Goal: Information Seeking & Learning: Learn about a topic

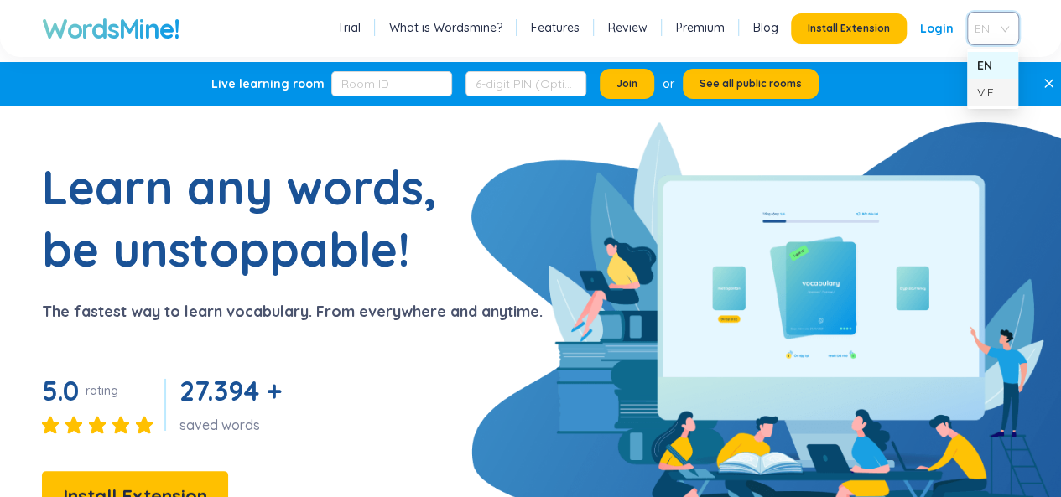
click at [979, 90] on div "VIE" at bounding box center [992, 92] width 31 height 18
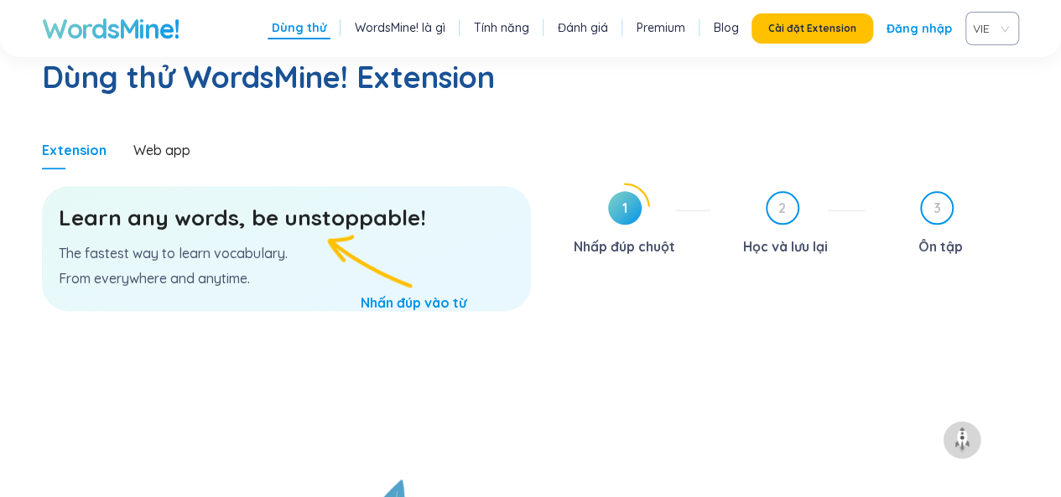
scroll to position [973, 0]
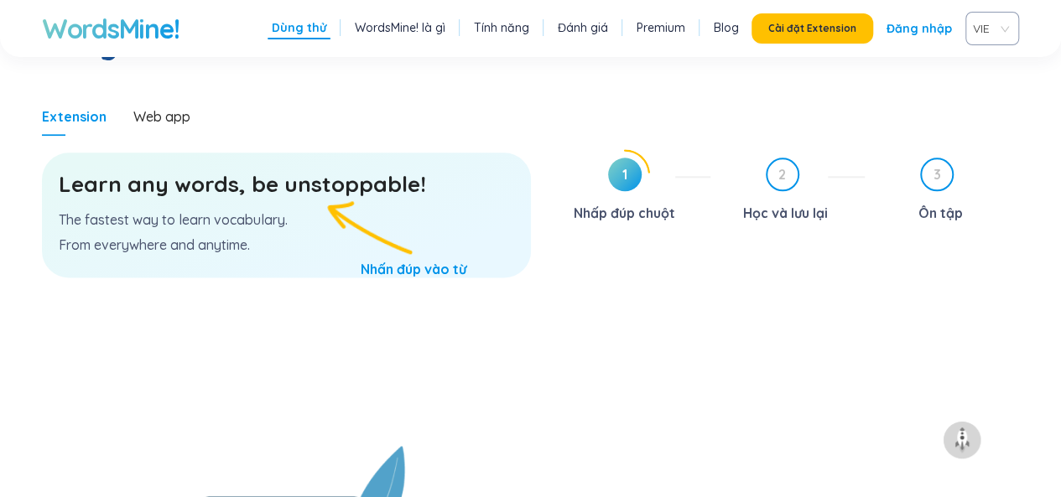
click at [445, 177] on div "Learn any words, be unstoppable! The fastest way to learn vocabulary. From ever…" at bounding box center [286, 215] width 489 height 125
drag, startPoint x: 282, startPoint y: 134, endPoint x: 315, endPoint y: 122, distance: 35.1
click at [315, 169] on h3 "Learn any words, be unstoppable!" at bounding box center [287, 184] width 456 height 30
click at [293, 236] on p "From everywhere and anytime." at bounding box center [287, 245] width 456 height 18
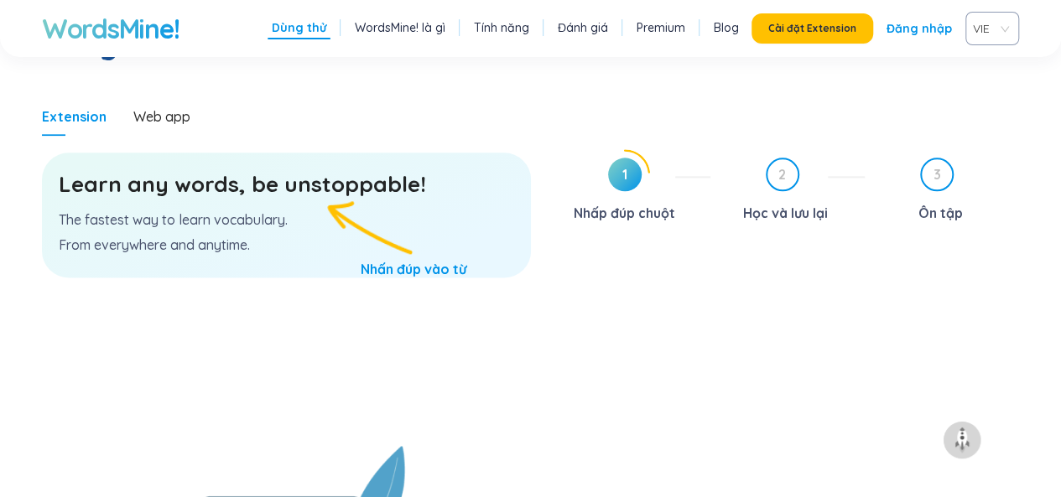
click at [260, 169] on h3 "Learn any words, be unstoppable!" at bounding box center [287, 184] width 456 height 30
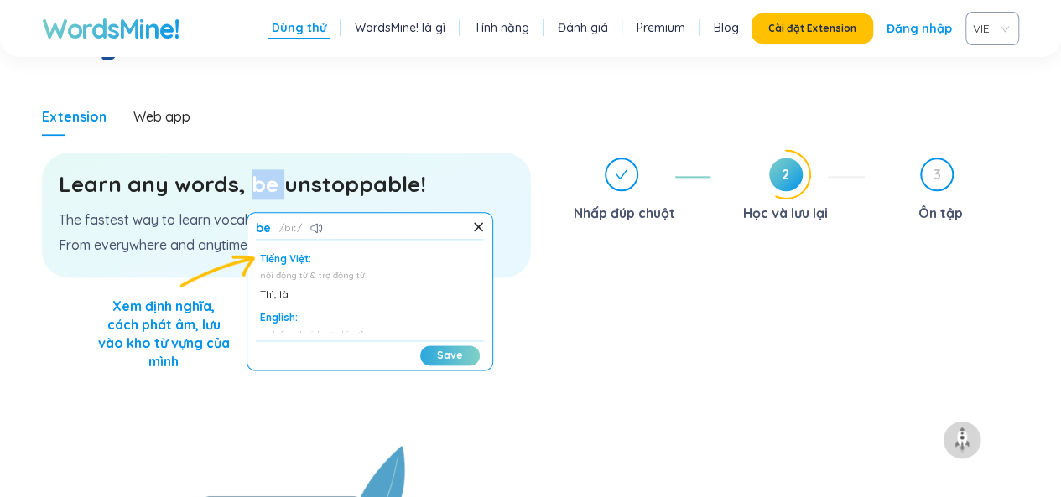
click at [420, 346] on button "Save" at bounding box center [450, 356] width 60 height 20
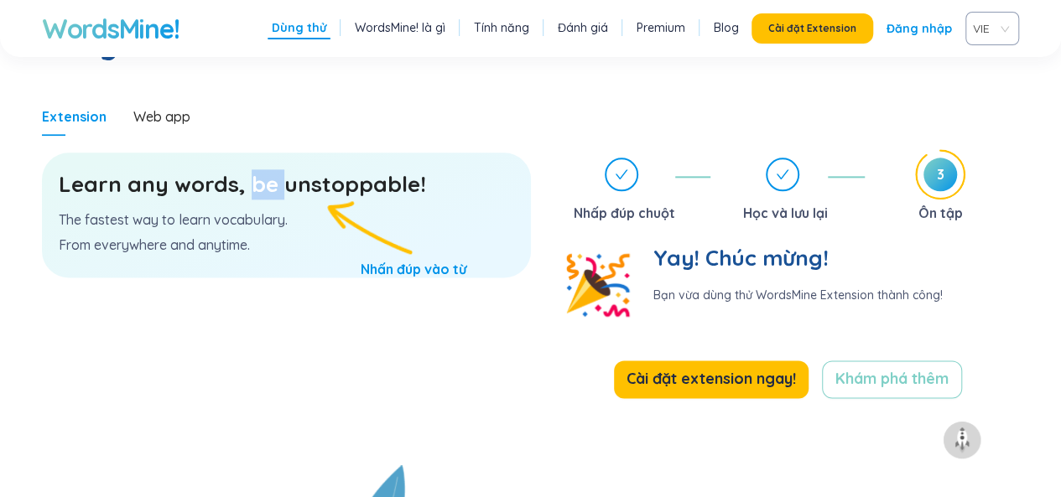
click at [916, 21] on link "Đăng nhập" at bounding box center [919, 28] width 65 height 30
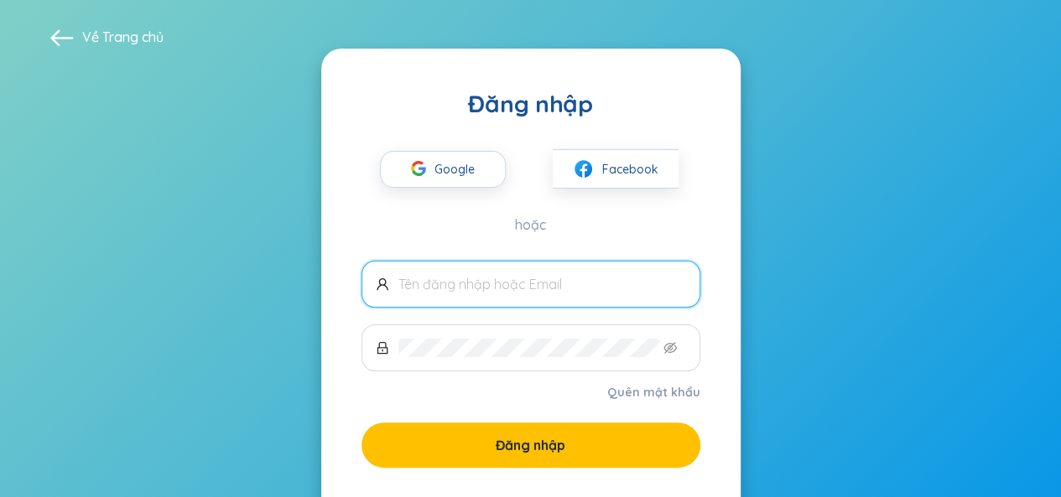
click at [545, 378] on form "Quên mật khẩu Đăng nhập" at bounding box center [531, 364] width 339 height 207
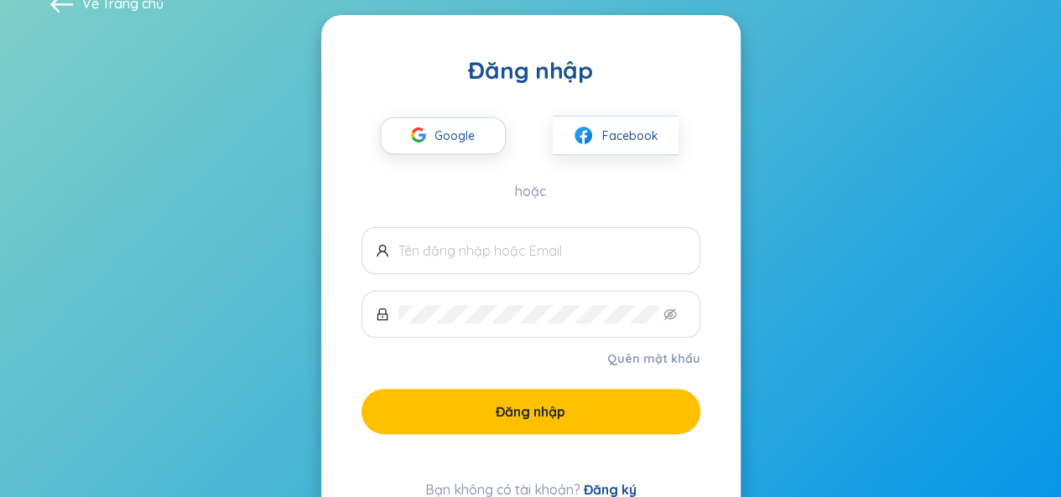
scroll to position [99, 0]
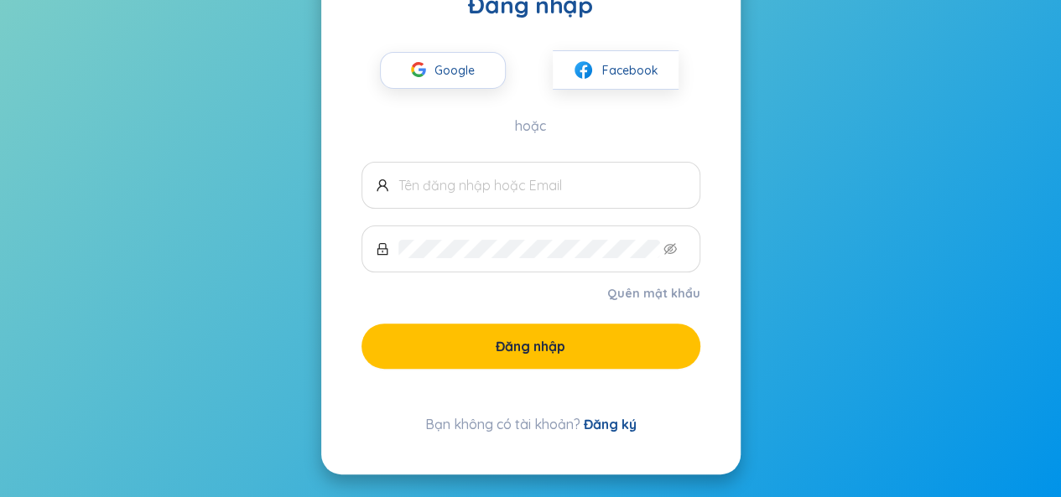
click at [598, 422] on link "Đăng ký" at bounding box center [610, 424] width 53 height 17
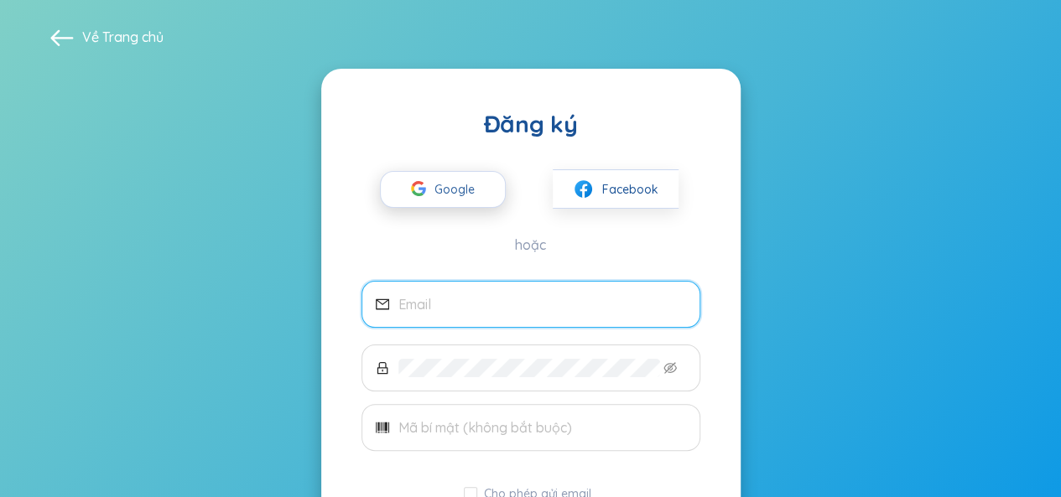
click at [476, 187] on span "Google" at bounding box center [459, 189] width 49 height 35
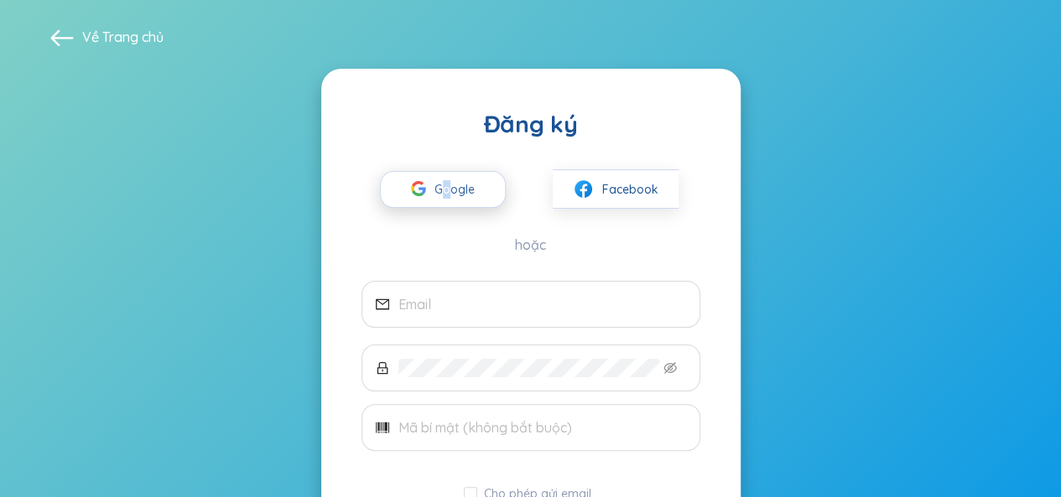
drag, startPoint x: 448, startPoint y: 207, endPoint x: 444, endPoint y: 195, distance: 13.3
click at [444, 195] on div "Google Facebook" at bounding box center [531, 174] width 339 height 70
click at [444, 195] on span "Google" at bounding box center [459, 189] width 49 height 35
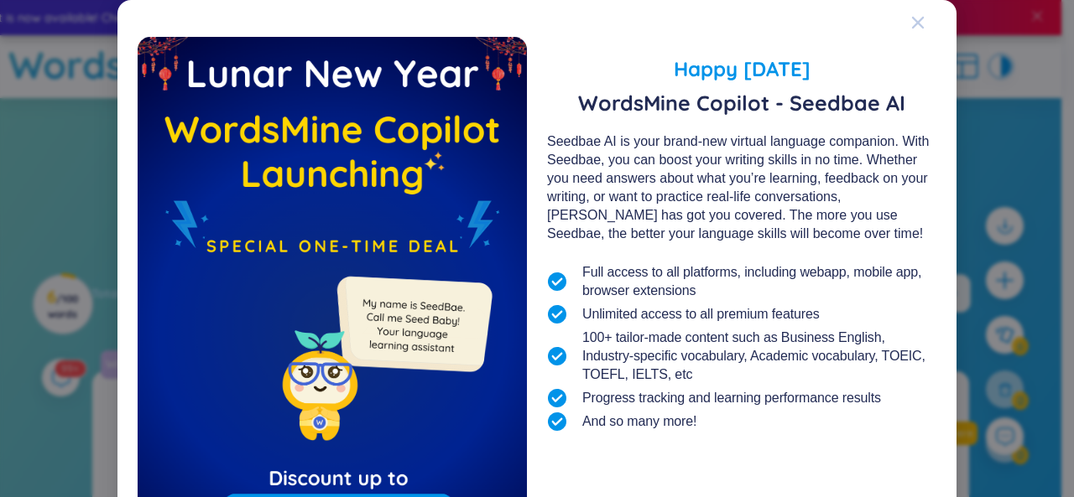
click at [911, 19] on icon "Close" at bounding box center [917, 22] width 13 height 13
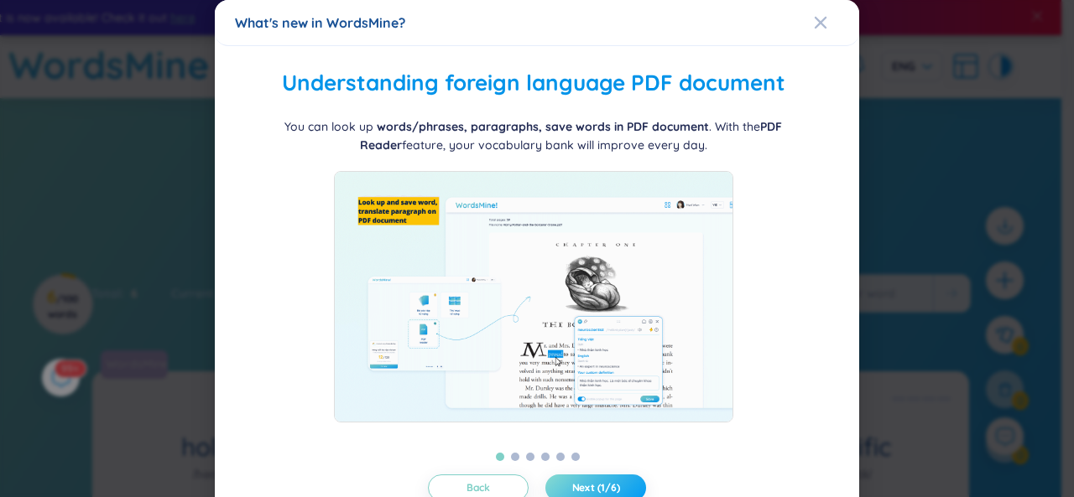
click at [594, 485] on span "Next (1/6)" at bounding box center [596, 488] width 48 height 13
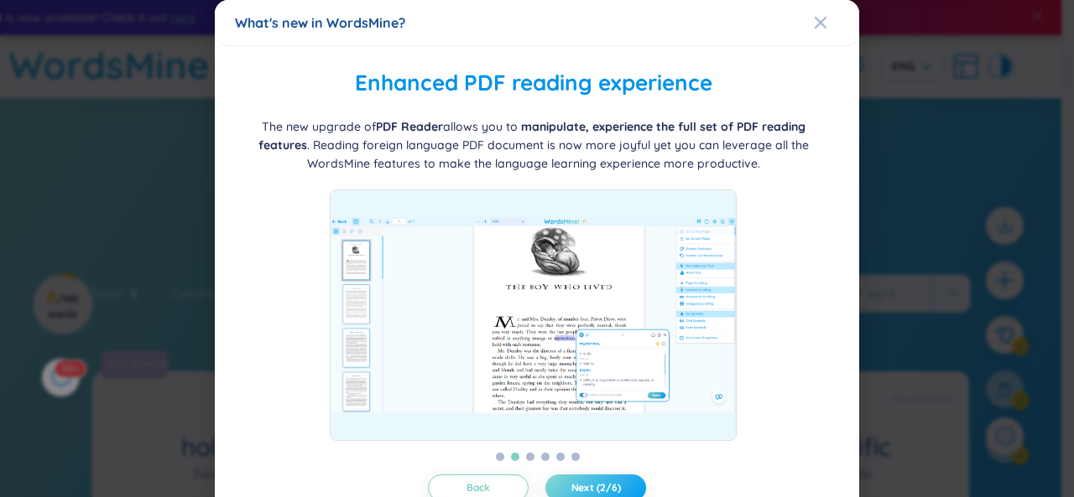
click at [594, 485] on span "Next (2/6)" at bounding box center [595, 488] width 49 height 13
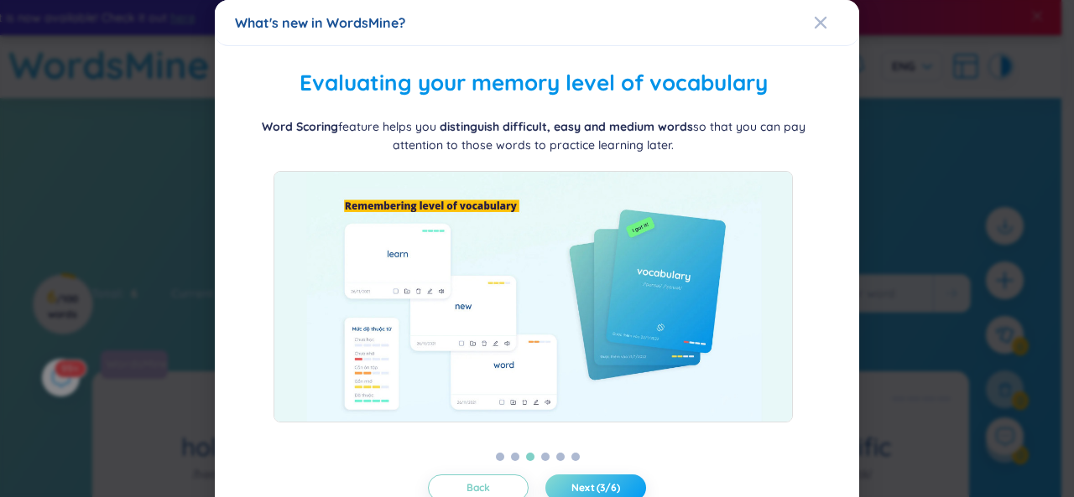
click at [594, 485] on span "Next (3/6)" at bounding box center [595, 488] width 49 height 13
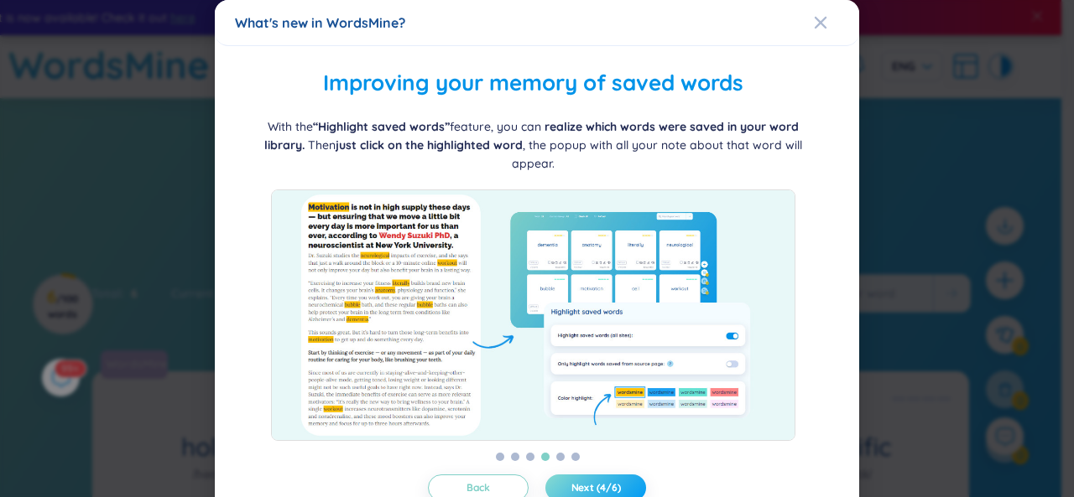
click at [594, 485] on span "Next (4/6)" at bounding box center [595, 488] width 49 height 13
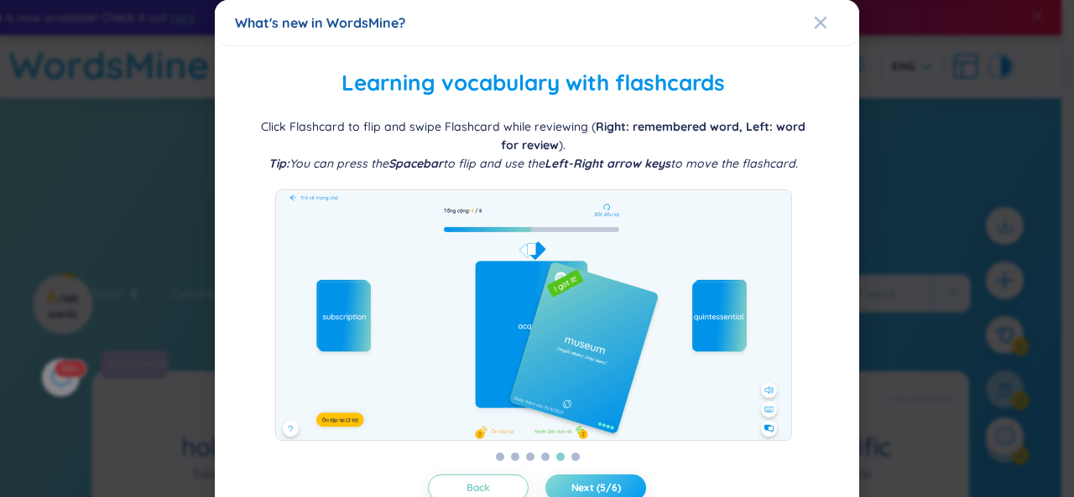
click at [594, 485] on span "Next (5/6)" at bounding box center [595, 488] width 49 height 13
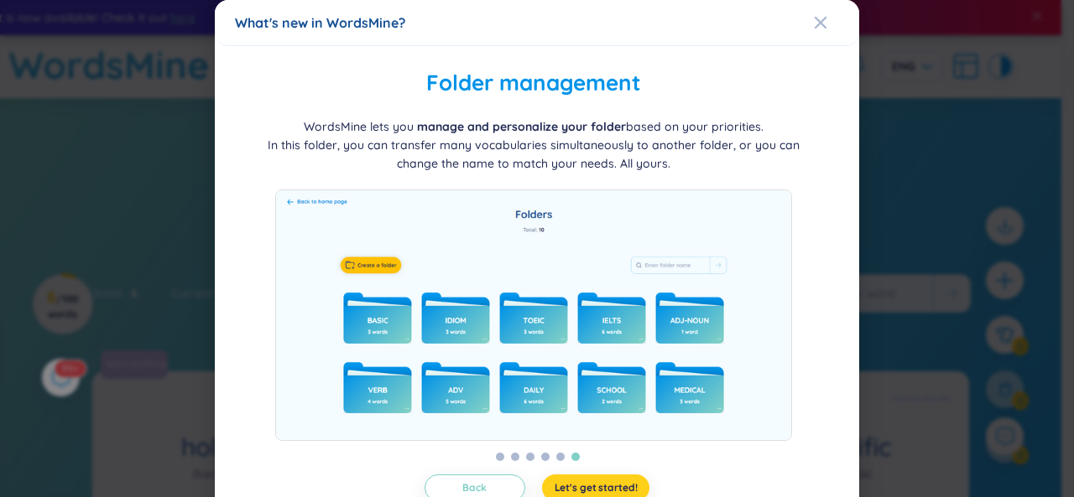
click at [594, 485] on span "Let's get started!" at bounding box center [596, 488] width 83 height 13
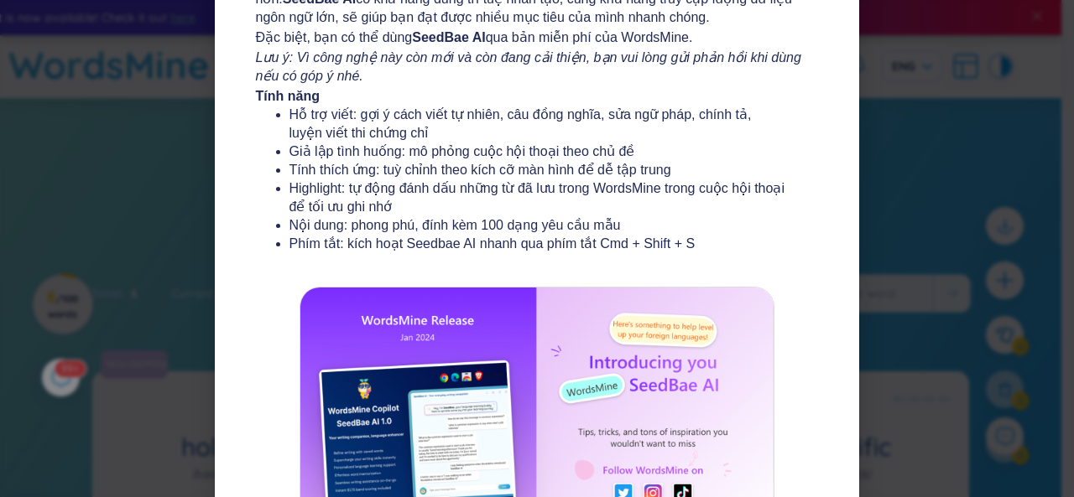
scroll to position [349, 0]
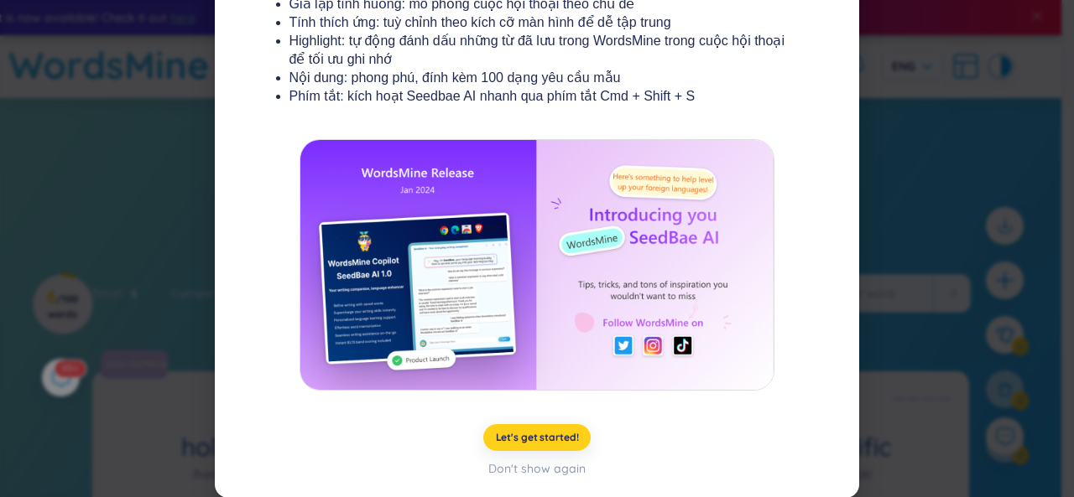
click at [554, 434] on span "Let's get started!" at bounding box center [537, 437] width 83 height 13
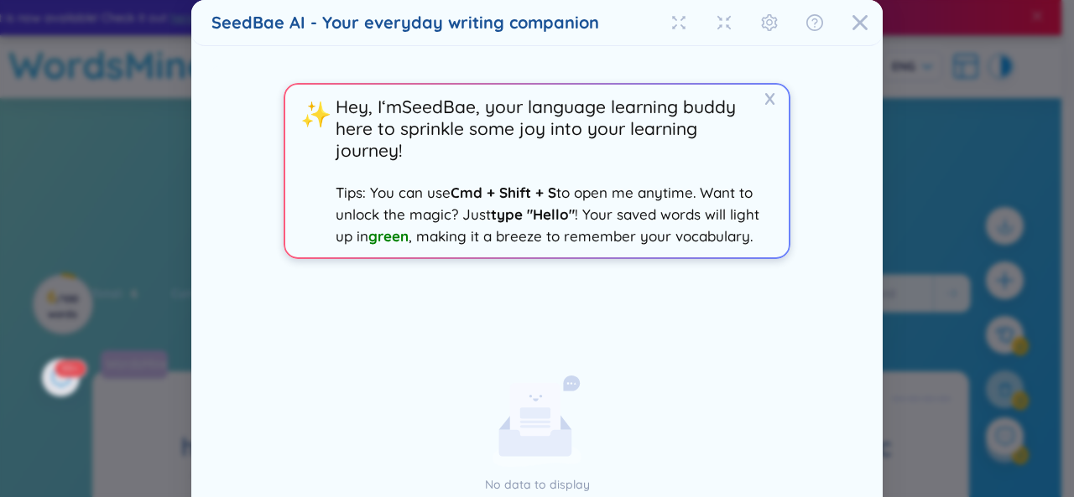
scroll to position [193, 0]
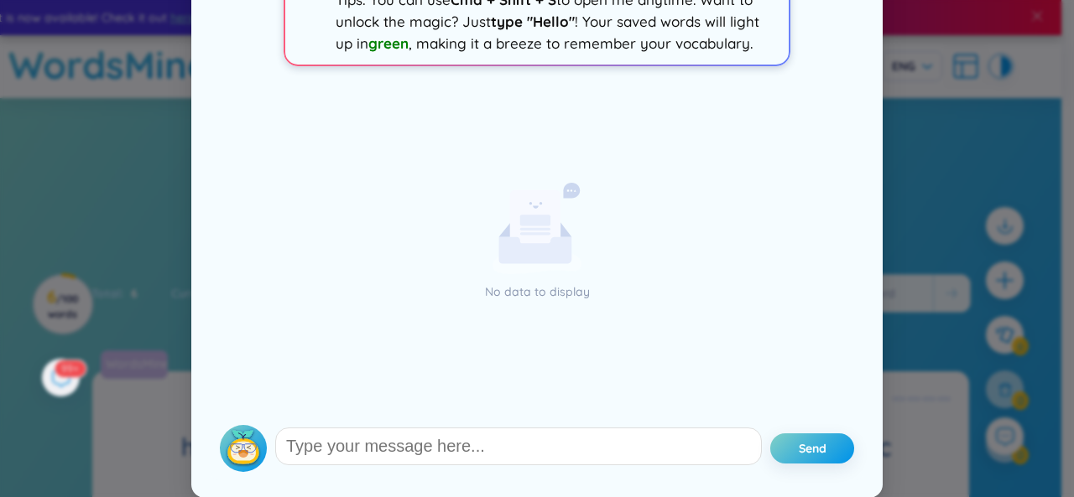
click at [820, 241] on div "No data to display" at bounding box center [537, 248] width 634 height 338
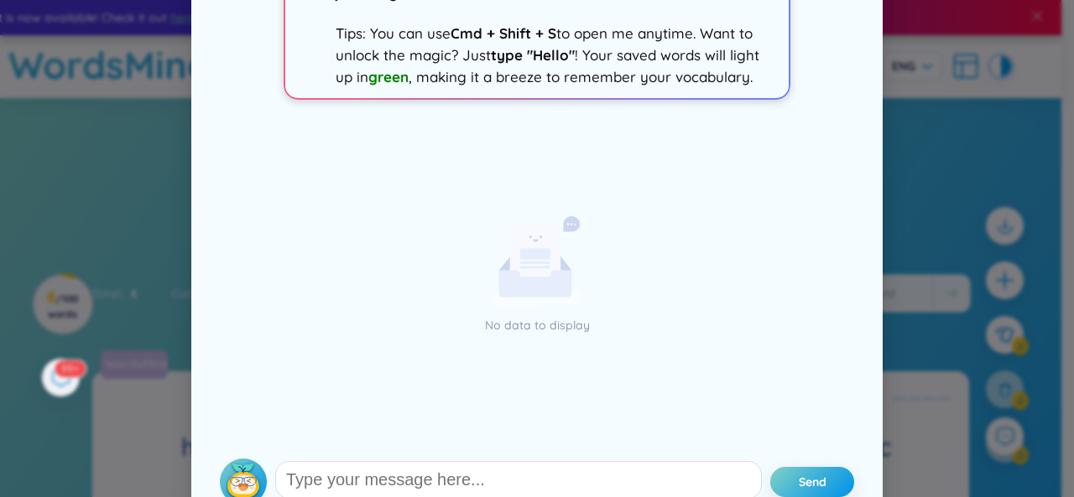
scroll to position [0, 0]
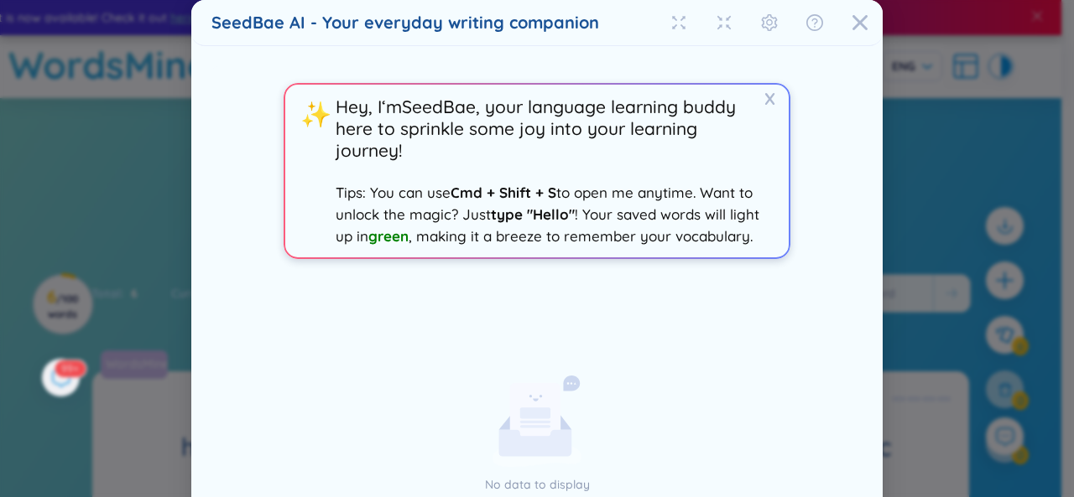
click at [806, 258] on div "X ✨ Hey, I‘m SeedBae , your language learning buddy here to sprinkle some joy i…" at bounding box center [536, 369] width 651 height 607
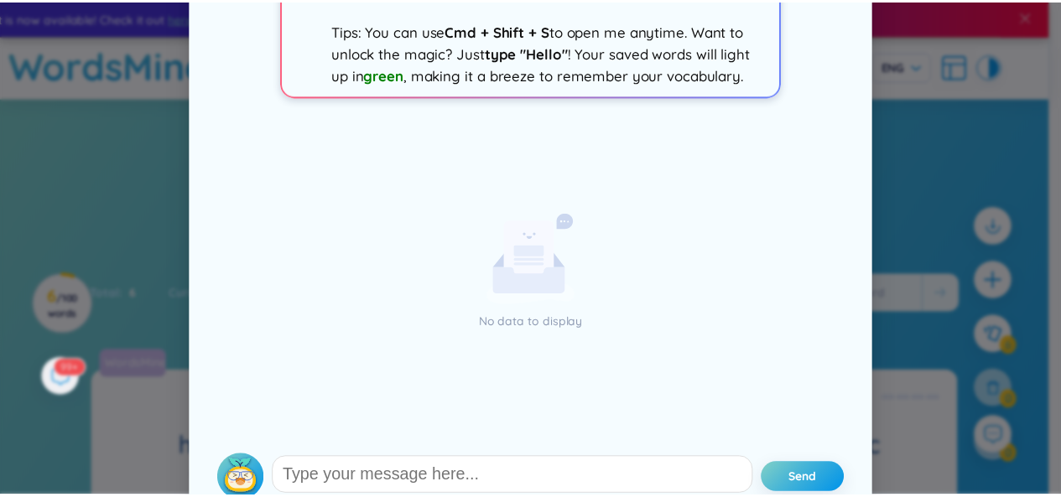
scroll to position [195, 0]
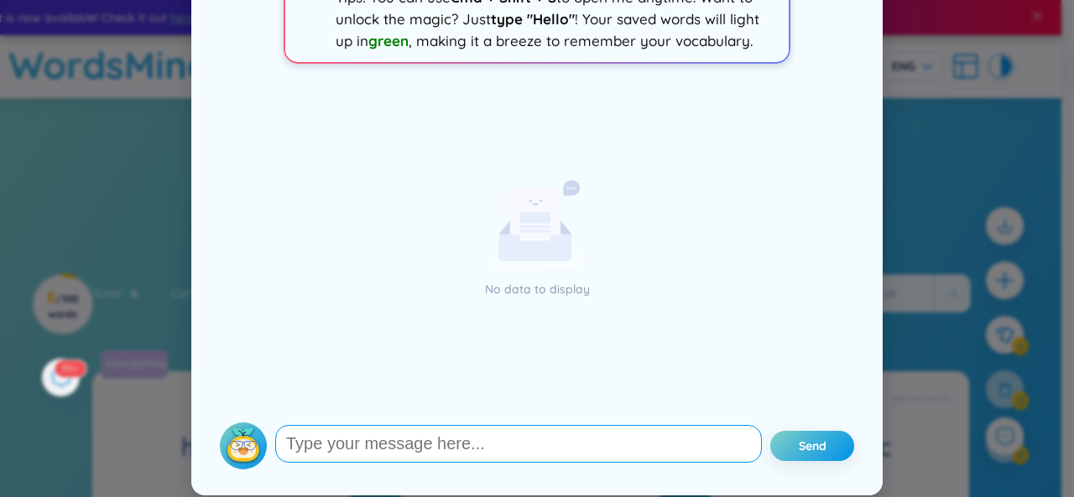
click at [523, 430] on textarea at bounding box center [518, 444] width 487 height 38
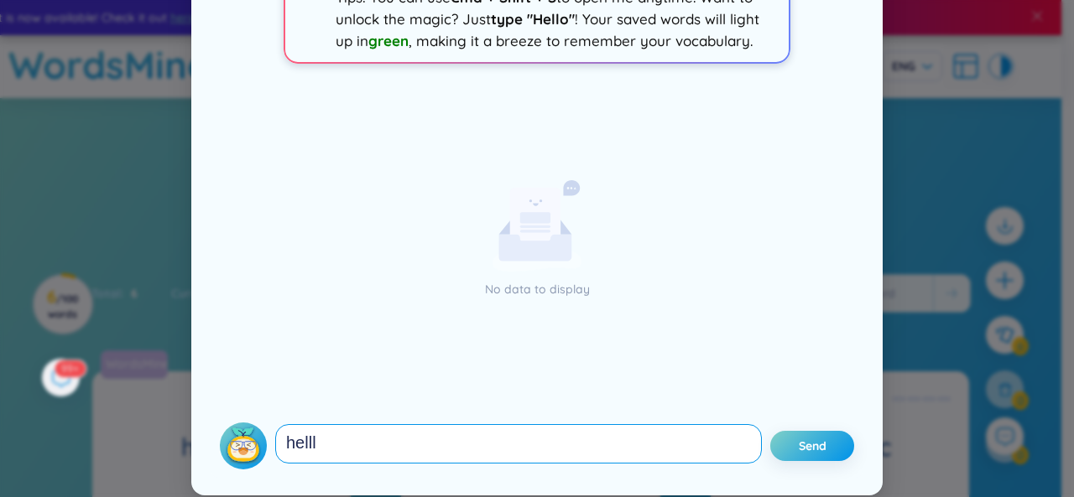
type textarea "helllo"
type textarea "hello"
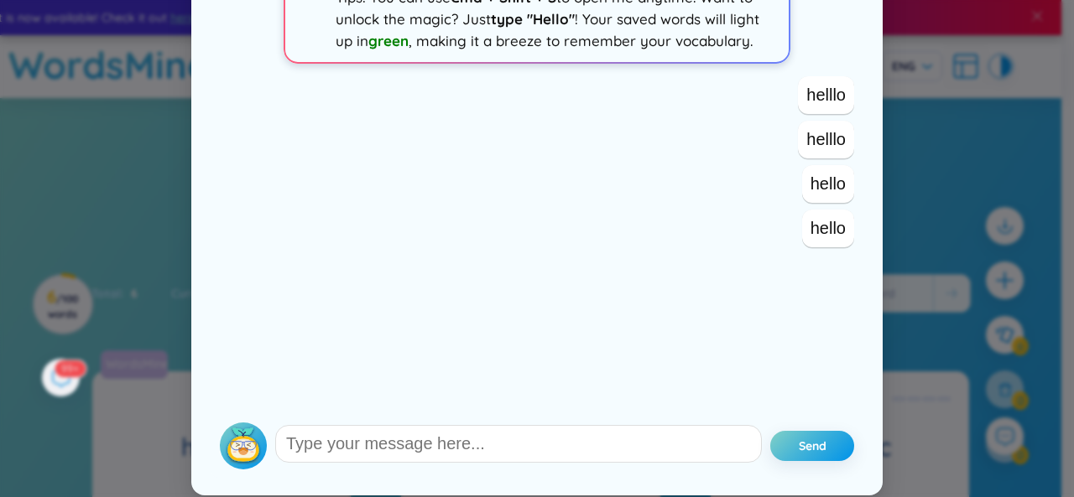
click at [936, 320] on div "SeedBae AI - Your everyday writing companion X ✨ Hey, I‘m SeedBae , your langua…" at bounding box center [537, 248] width 1074 height 497
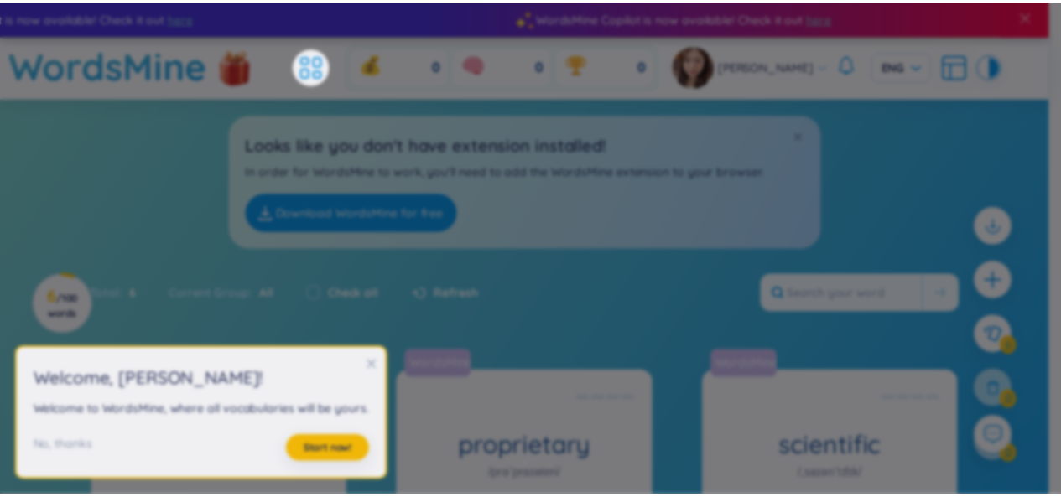
scroll to position [0, 0]
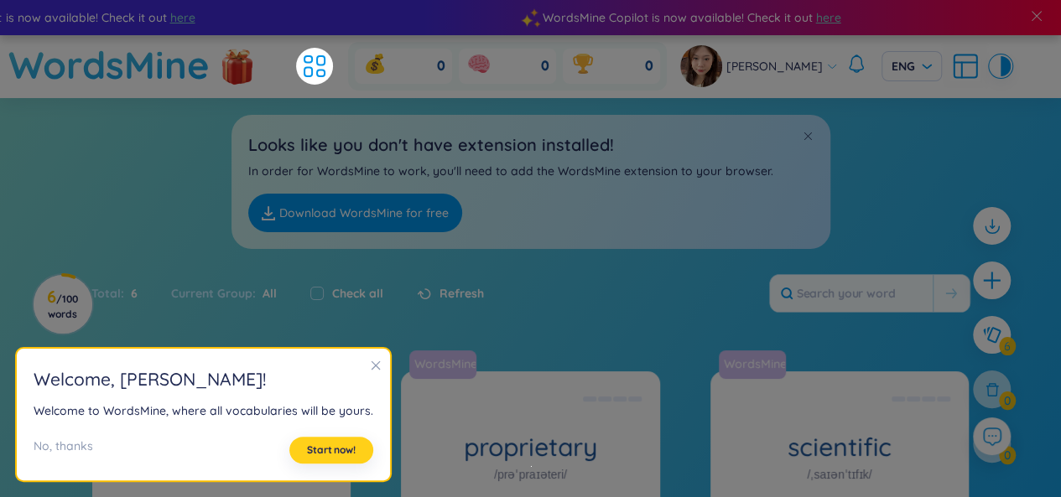
click at [310, 452] on span "Start now!" at bounding box center [331, 450] width 49 height 13
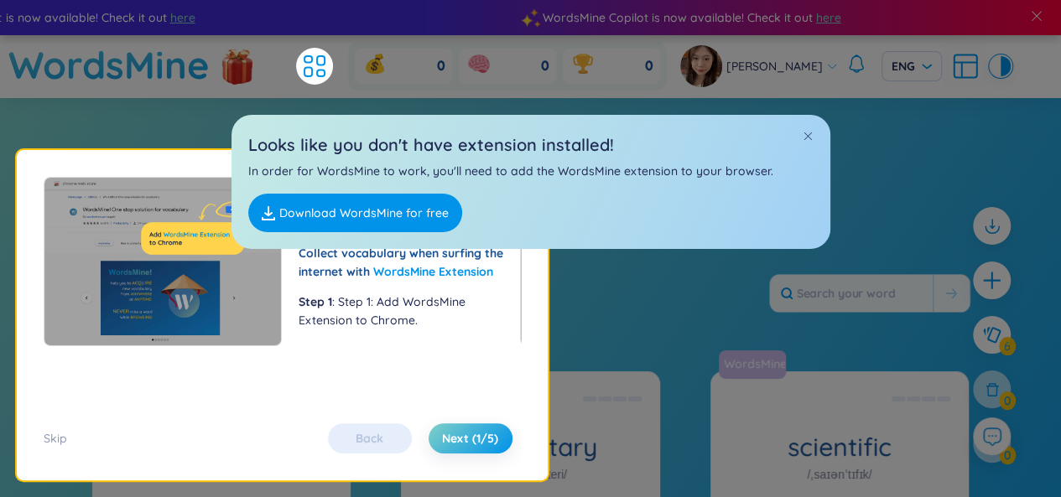
click at [384, 438] on div "Back Next (1/5)" at bounding box center [420, 439] width 201 height 30
click at [807, 132] on span at bounding box center [808, 136] width 12 height 12
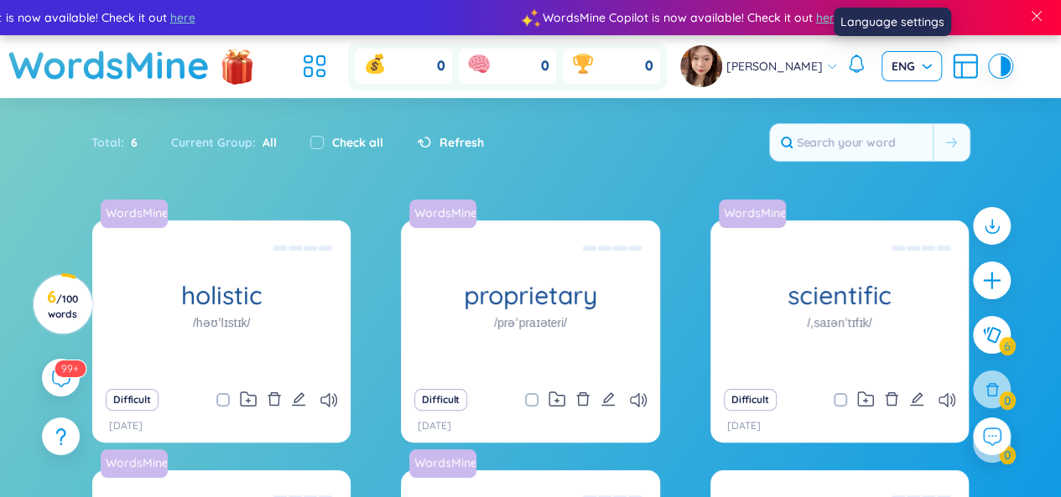
click at [893, 63] on span "ENG" at bounding box center [912, 66] width 40 height 17
click at [885, 98] on div "VIE" at bounding box center [892, 101] width 40 height 18
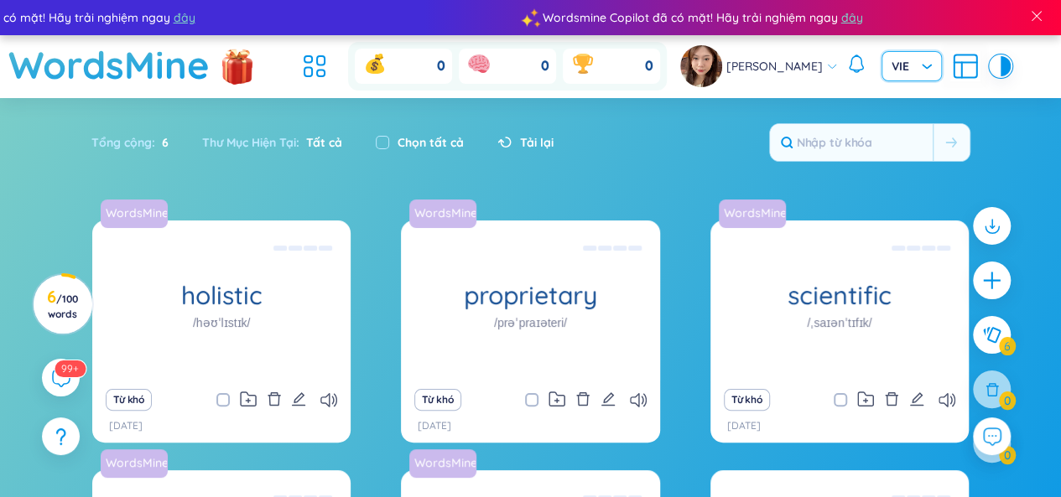
click at [654, 150] on div "Tổng cộng : 6 Thư Mục Hiện Tại : Tất cả Chọn tất cả Tải lại" at bounding box center [531, 151] width 1047 height 72
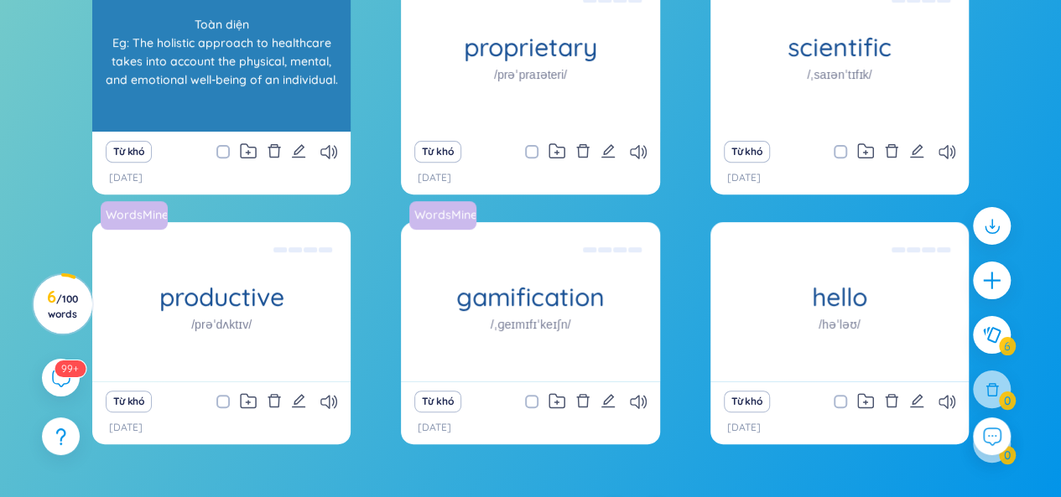
scroll to position [282, 0]
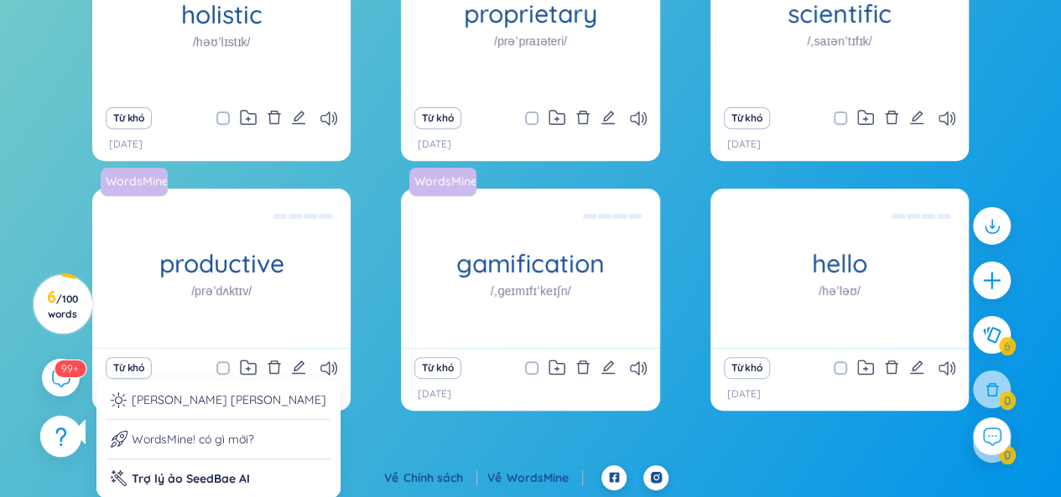
click at [67, 419] on div at bounding box center [61, 437] width 42 height 42
click at [129, 398] on li "Hướng dẫn sử dụng" at bounding box center [219, 405] width 224 height 29
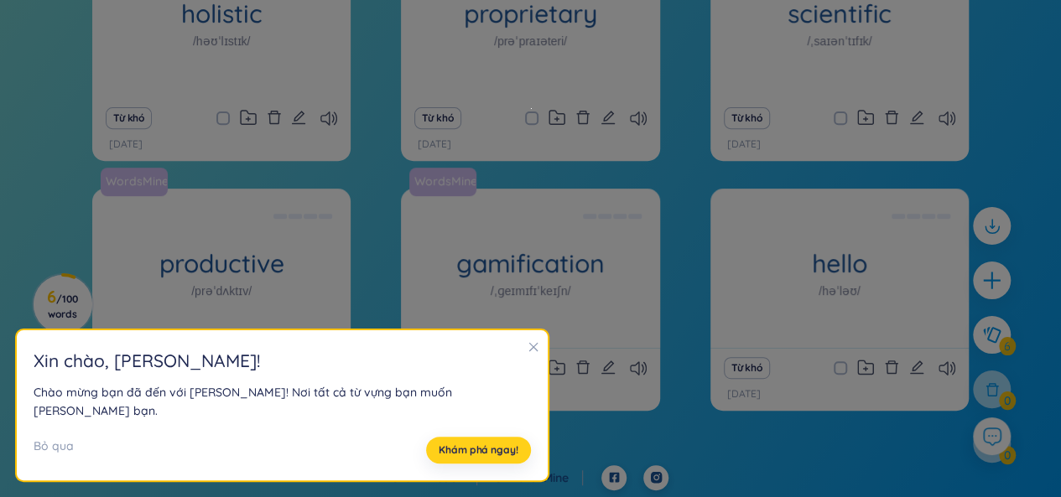
click at [436, 459] on button "Khám phá ngay!" at bounding box center [478, 450] width 104 height 27
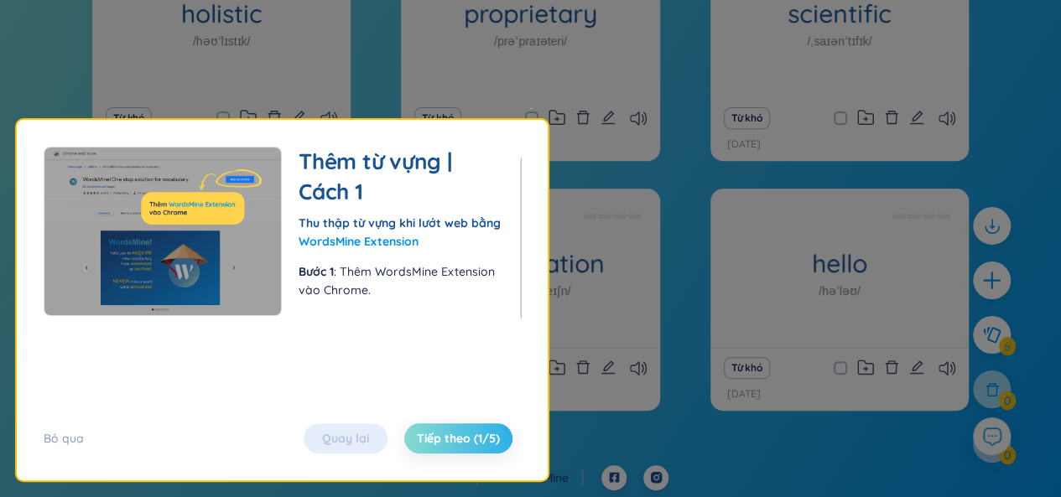
click at [446, 430] on span "Tiếp theo (1/5)" at bounding box center [458, 438] width 83 height 17
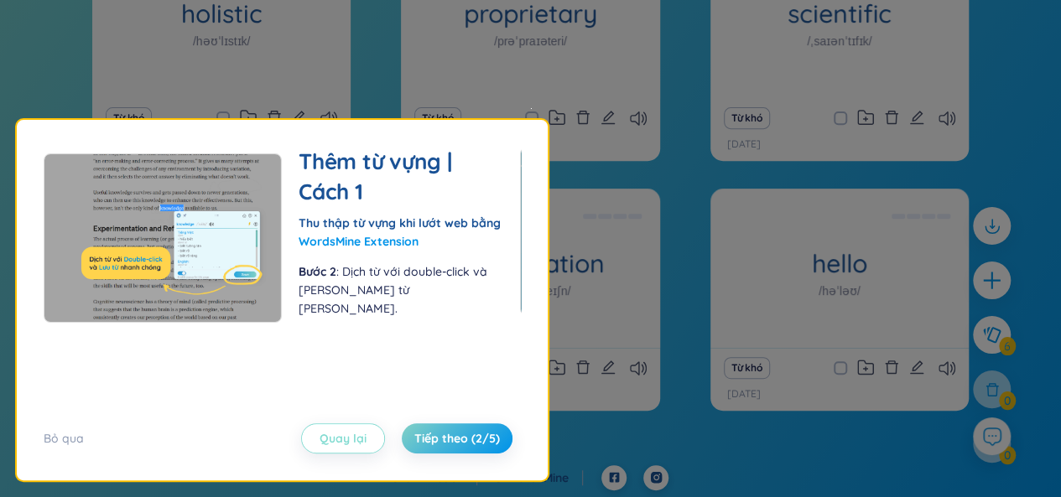
click at [346, 430] on span "Quay lại" at bounding box center [343, 438] width 47 height 17
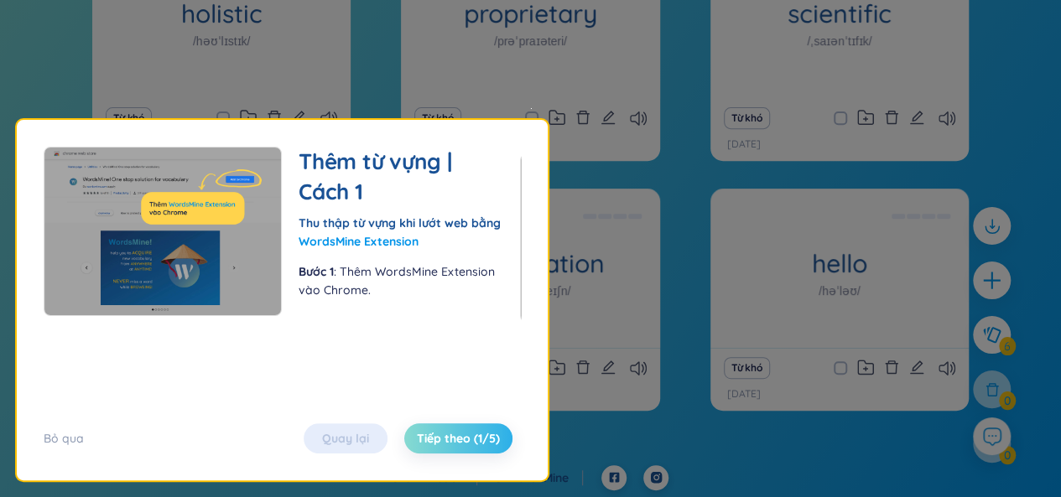
click at [428, 424] on button "Tiếp theo (1/5)" at bounding box center [458, 439] width 108 height 30
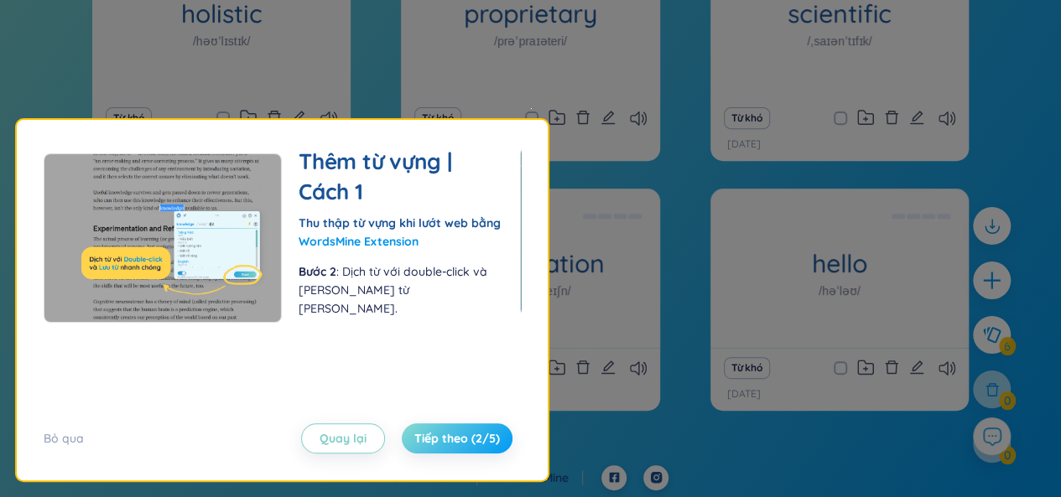
click at [428, 424] on button "Tiếp theo (2/5)" at bounding box center [457, 439] width 111 height 30
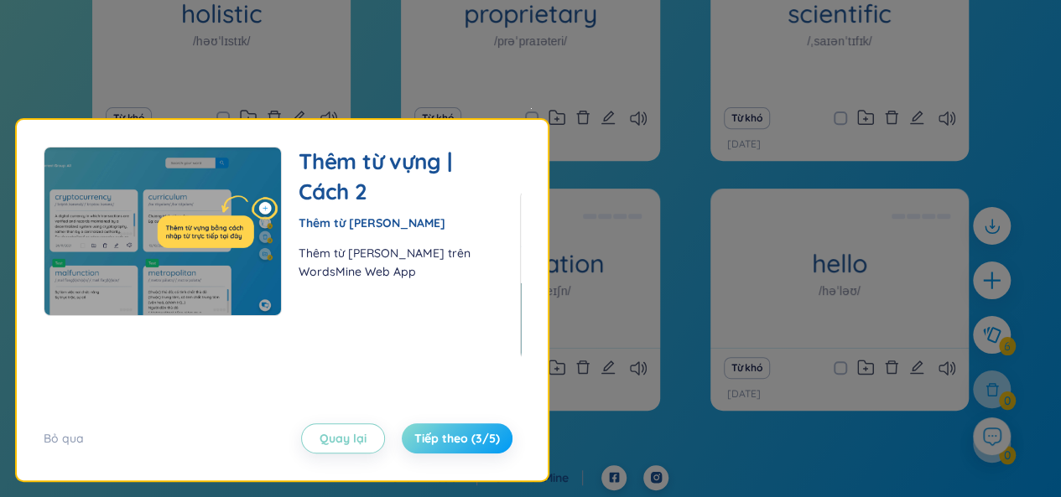
click at [428, 424] on button "Tiếp theo (3/5)" at bounding box center [457, 439] width 111 height 30
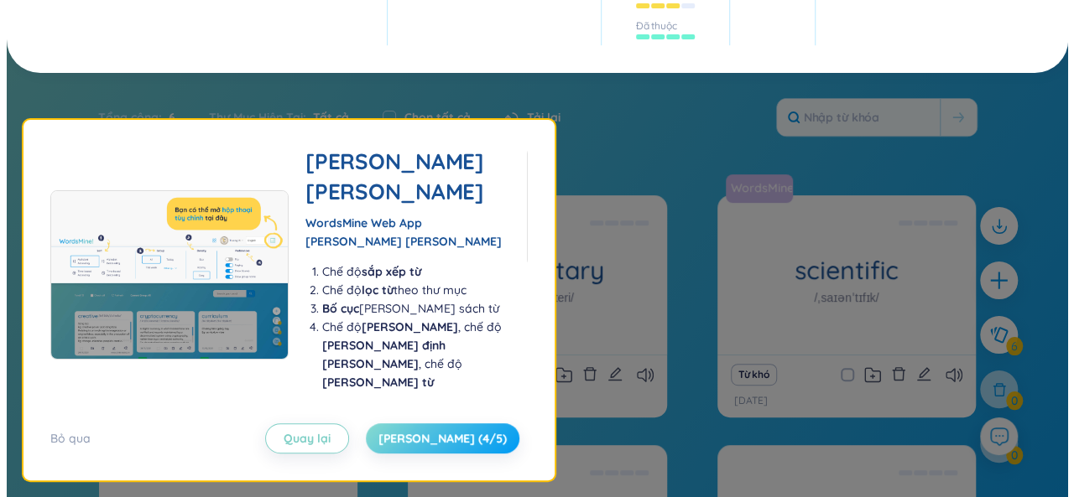
scroll to position [0, 0]
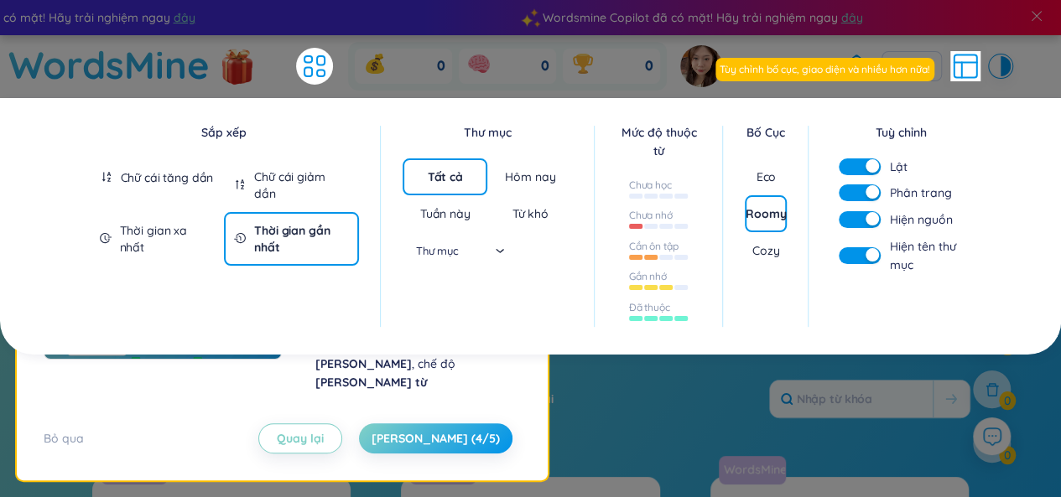
click at [928, 69] on div "Huế Hồng VIE" at bounding box center [845, 66] width 331 height 42
click at [955, 68] on icon at bounding box center [966, 66] width 23 height 23
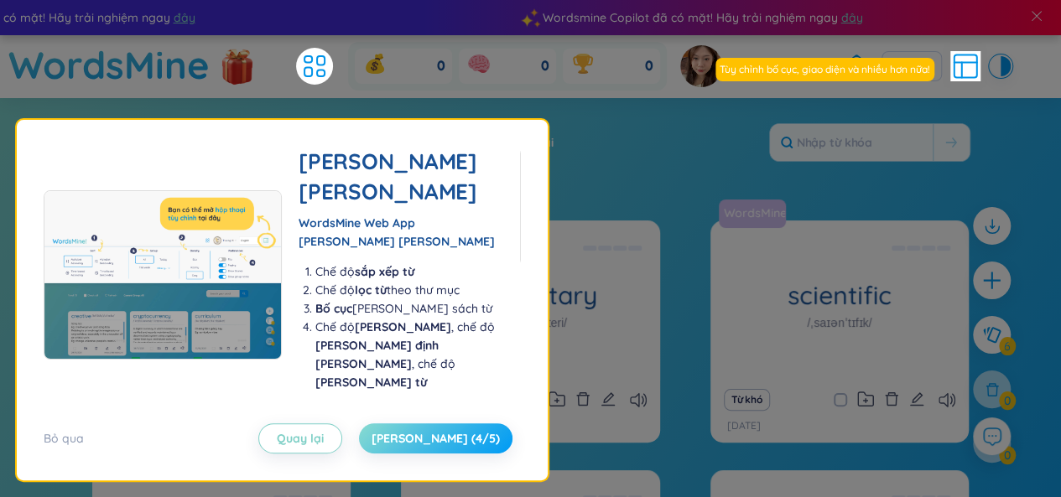
click at [471, 427] on button "Tiếp theo (4/5)" at bounding box center [436, 439] width 154 height 30
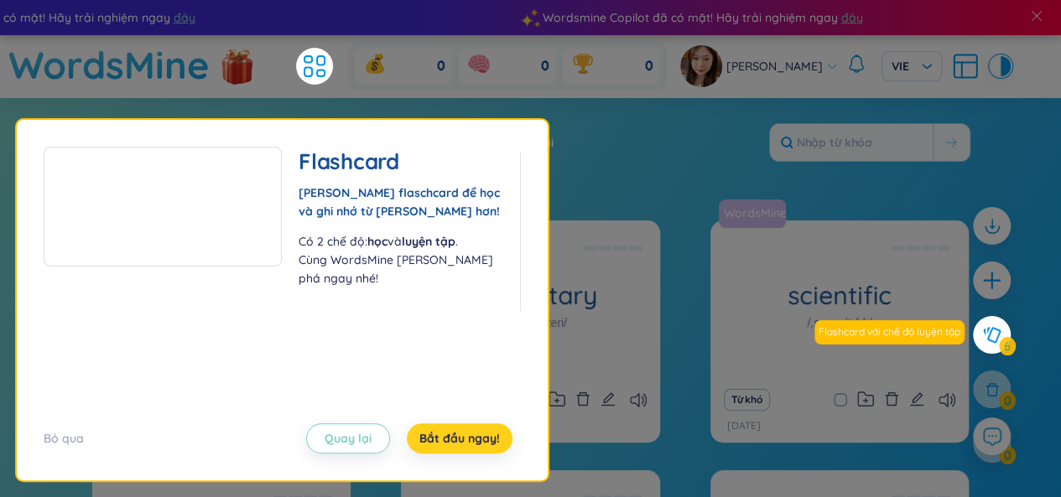
click at [463, 432] on span "Bắt đầu ngay!" at bounding box center [459, 438] width 81 height 17
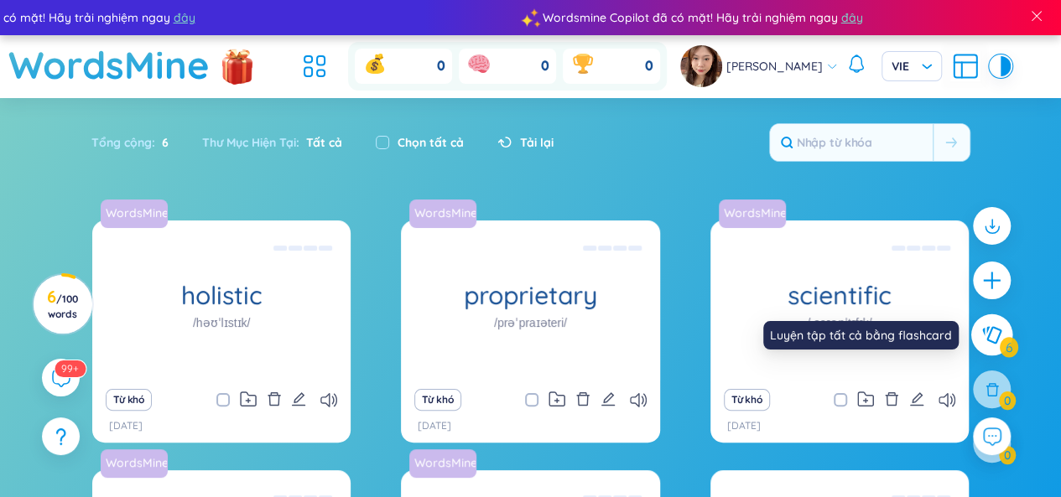
click at [997, 329] on icon at bounding box center [991, 335] width 19 height 18
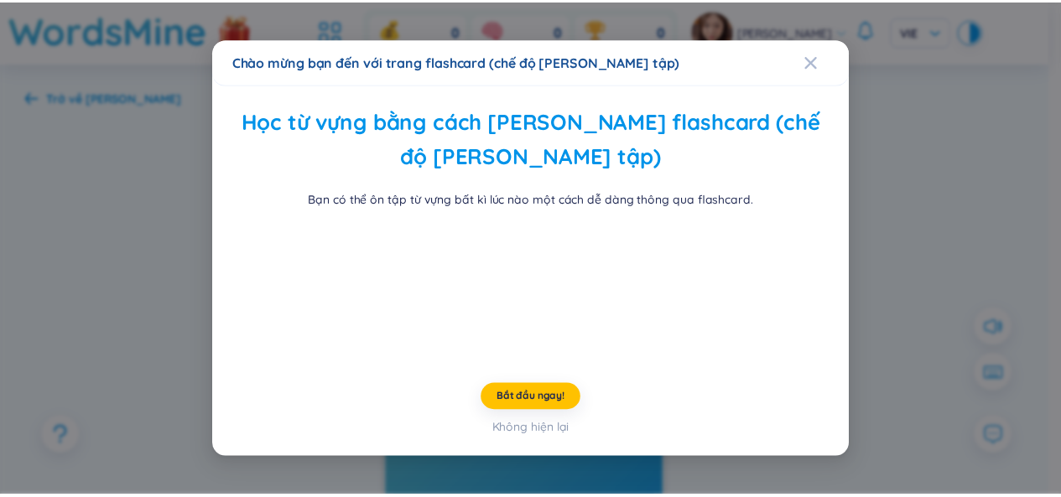
scroll to position [115, 0]
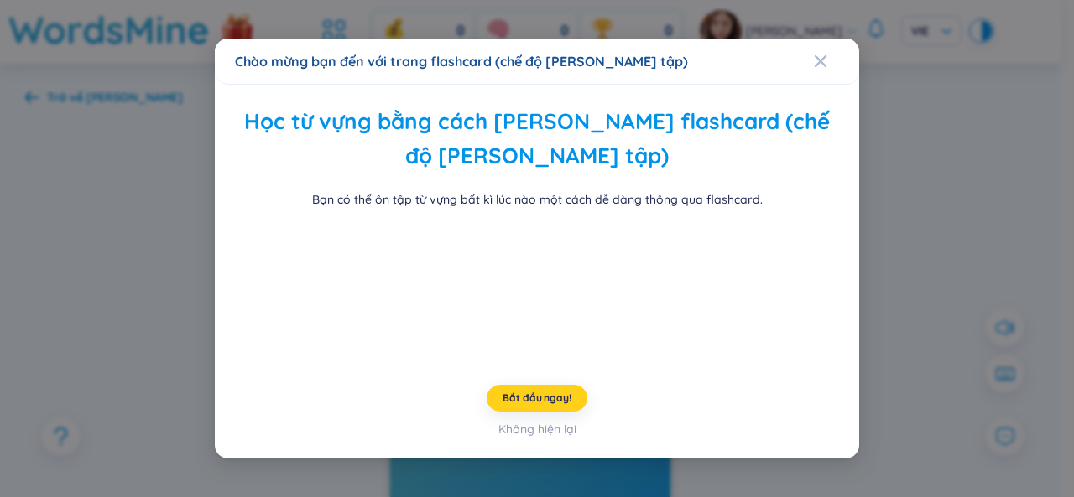
click at [529, 405] on span "Bắt đầu ngay!" at bounding box center [537, 398] width 68 height 13
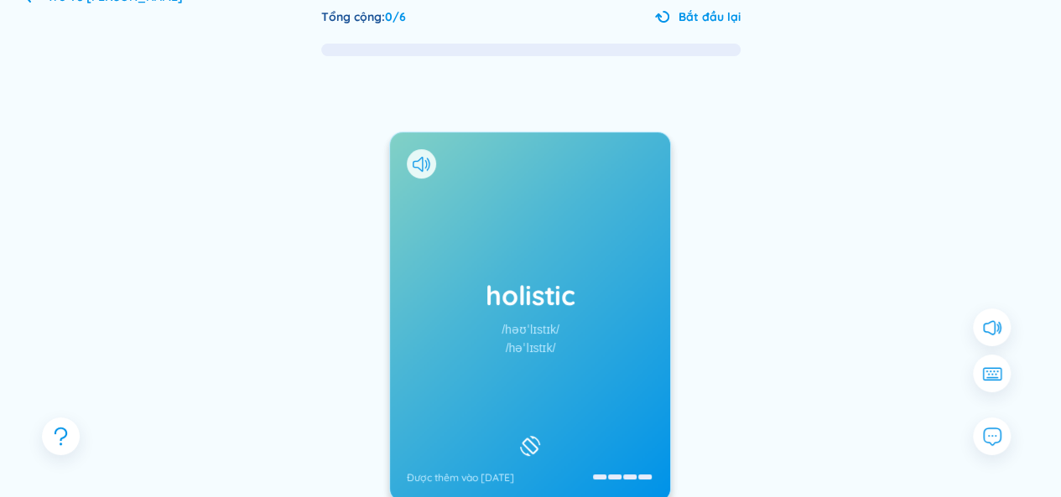
scroll to position [134, 0]
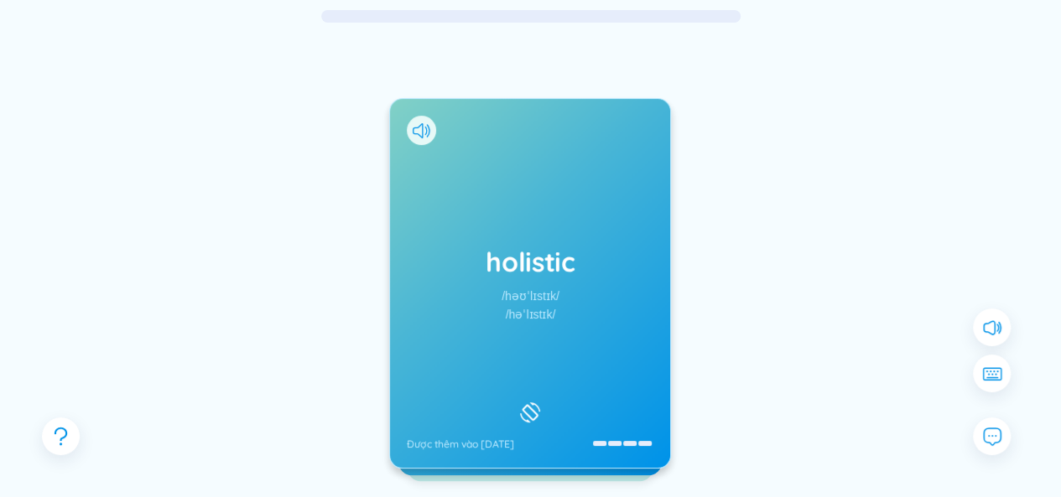
click at [545, 381] on div "holistic /həʊˈlɪstɪk/ /həˈlɪstɪk/ Được thêm vào 27/8/2025" at bounding box center [530, 283] width 280 height 369
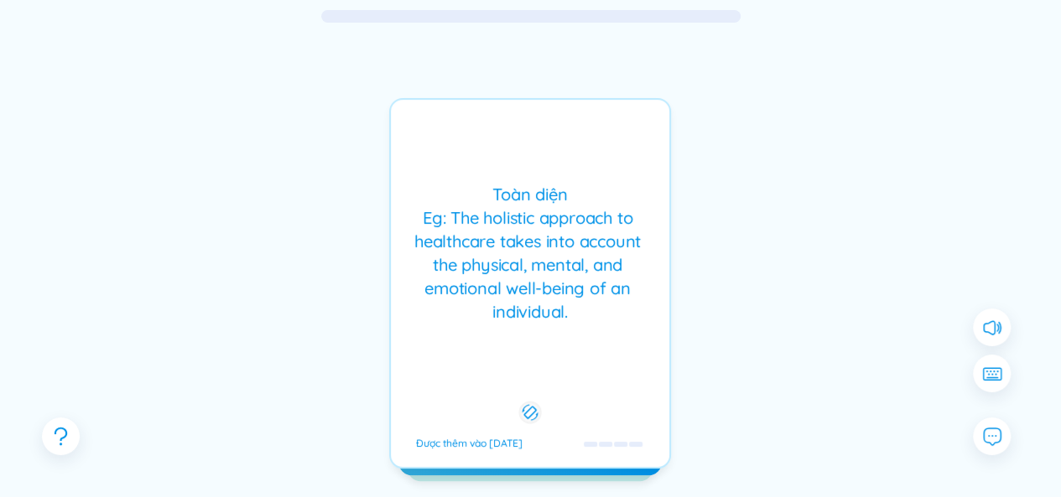
click at [525, 379] on div "Toàn diện Eg: The holistic approach to healthcare takes into account the physic…" at bounding box center [530, 283] width 282 height 371
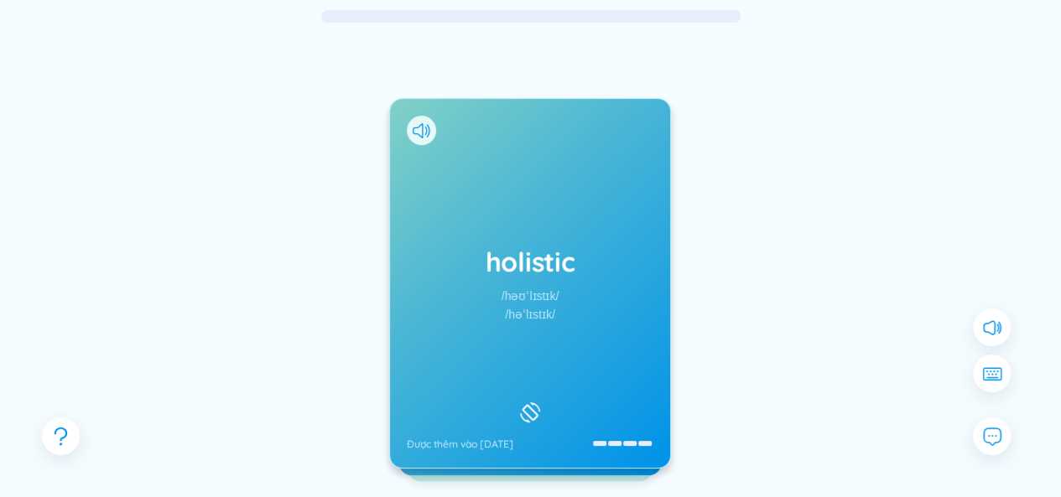
click at [571, 446] on div "holistic /həʊˈlɪstɪk/ /həˈlɪstɪk/ Được thêm vào 27/8/2025" at bounding box center [530, 283] width 280 height 369
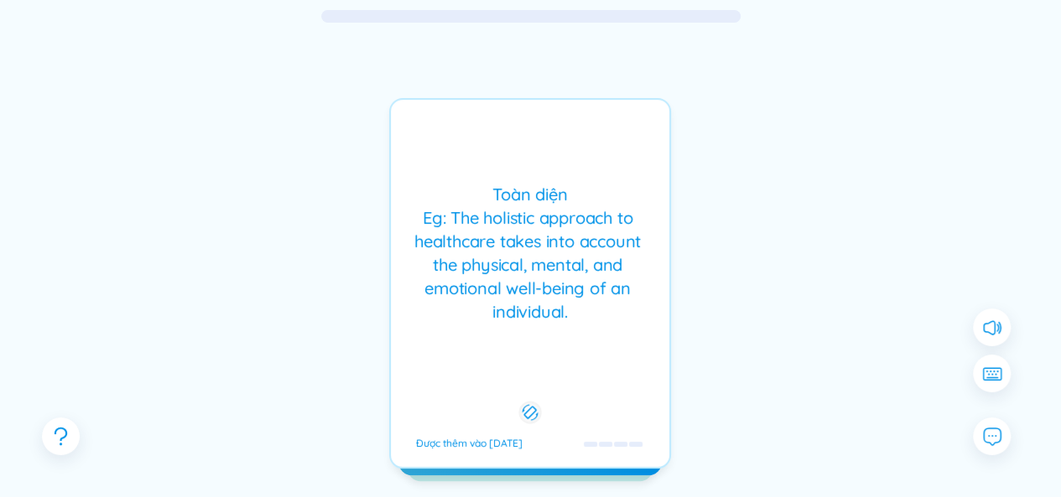
click at [571, 446] on div "Được thêm vào 27/8/2025" at bounding box center [530, 443] width 245 height 13
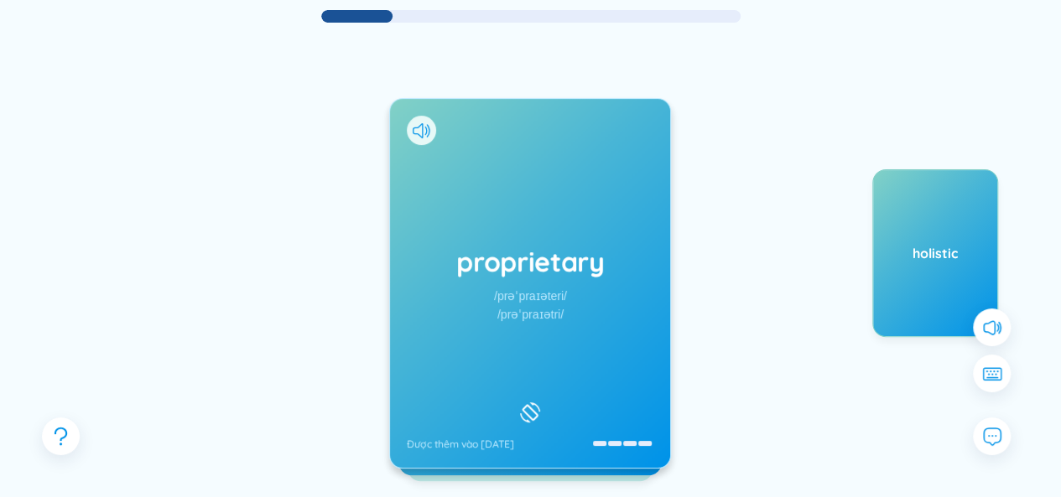
click at [492, 330] on div "proprietary /prəˈpraɪəteri/ /prəˈpraɪətri/ Được thêm vào 27/8/2025" at bounding box center [530, 283] width 280 height 369
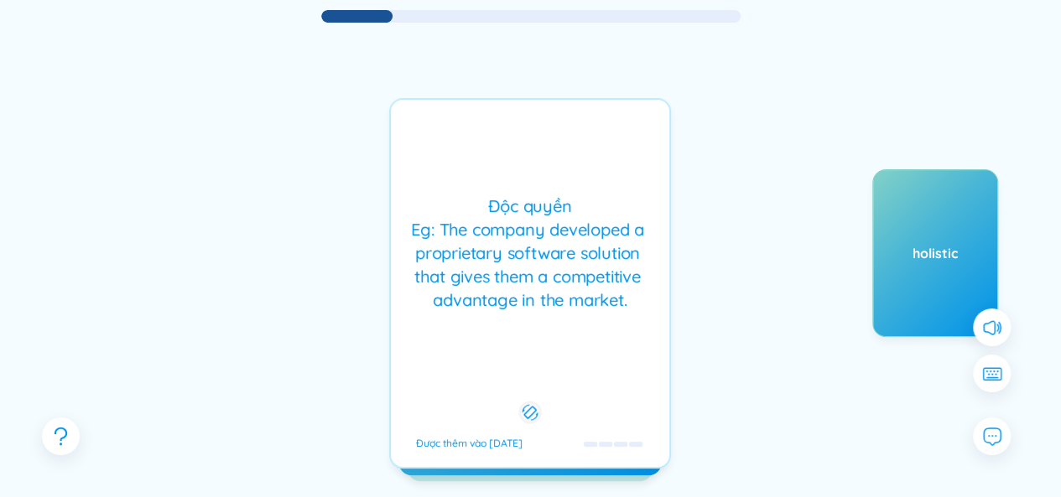
click at [492, 330] on div "Độc quyền Eg: The company developed a proprietary software solution that gives …" at bounding box center [530, 283] width 282 height 371
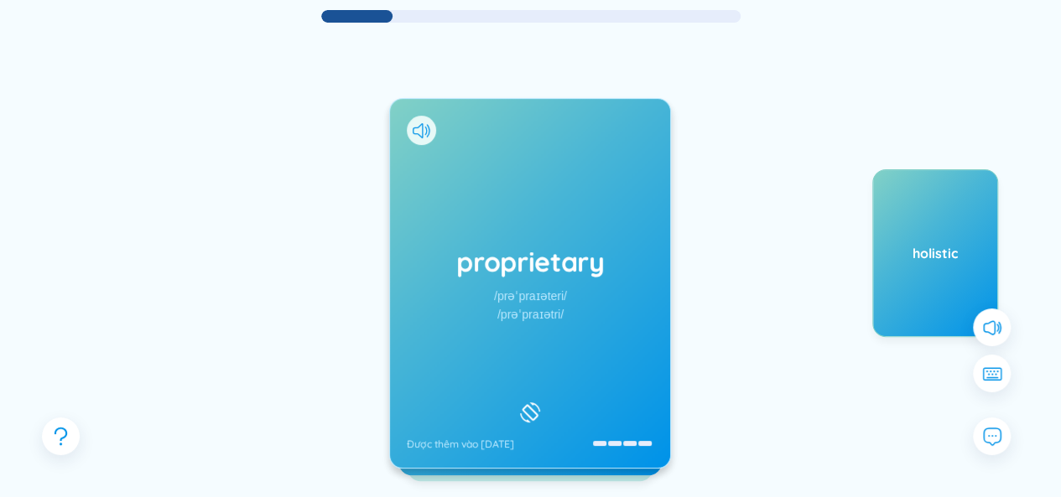
click at [492, 330] on div "proprietary /prəˈpraɪəteri/ /prəˈpraɪətri/ Được thêm vào 27/8/2025" at bounding box center [530, 283] width 280 height 369
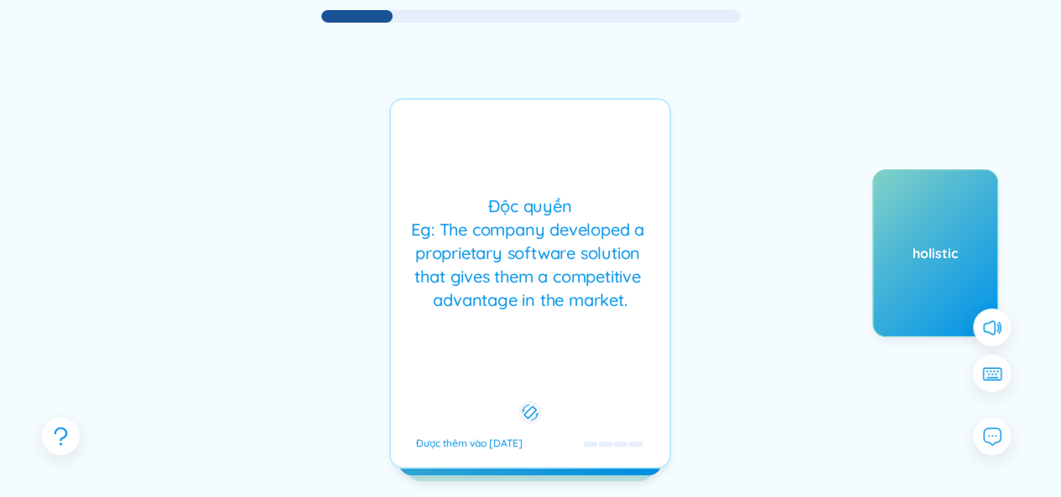
click at [505, 328] on div "Độc quyền Eg: The company developed a proprietary software solution that gives …" at bounding box center [530, 283] width 282 height 371
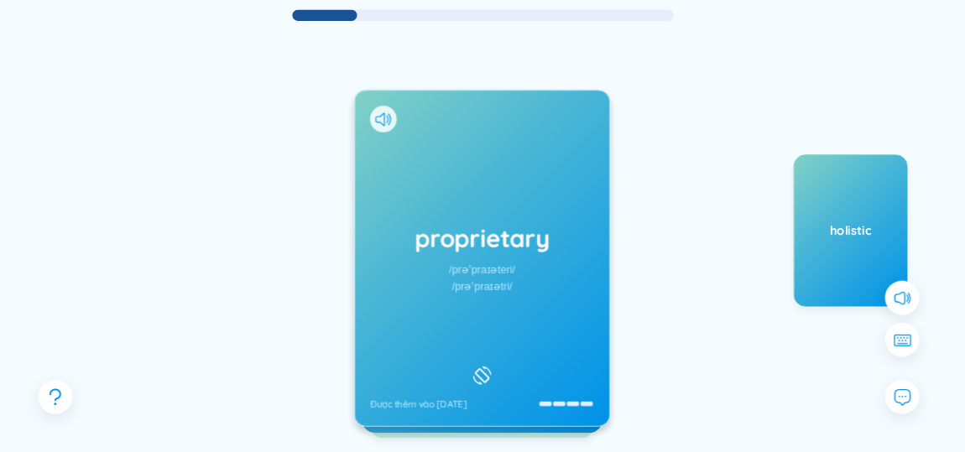
scroll to position [133, 0]
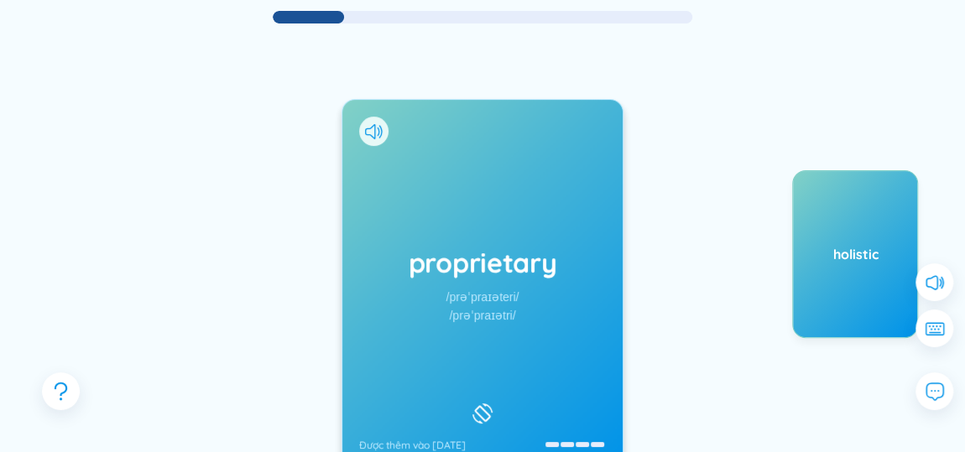
click at [481, 292] on div "/prəˈpraɪəteri/" at bounding box center [482, 297] width 73 height 18
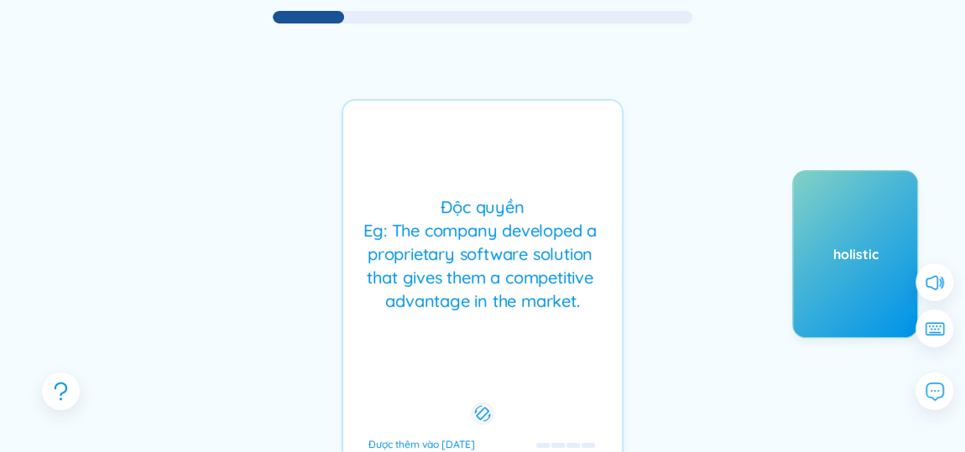
drag, startPoint x: 657, startPoint y: 125, endPoint x: 614, endPoint y: 205, distance: 90.5
click at [614, 205] on div "proprietary /prəˈpraɪəteri/ /prəˈpraɪətri/ Được thêm vào 27/8/2025 Độc quyền Eg…" at bounding box center [482, 301] width 914 height 552
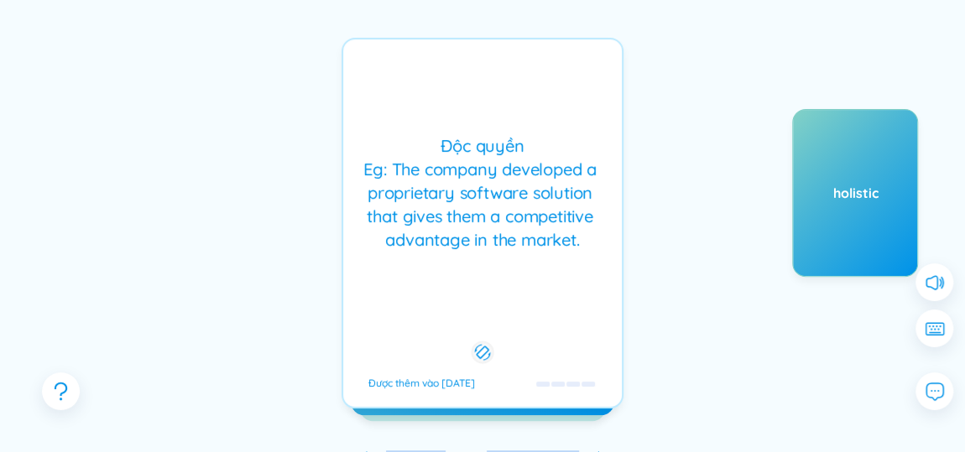
drag, startPoint x: 675, startPoint y: 166, endPoint x: 612, endPoint y: 226, distance: 87.3
click at [612, 226] on div "proprietary /prəˈpraɪəteri/ /prəˈpraɪətri/ Được thêm vào 27/8/2025 Độc quyền Eg…" at bounding box center [482, 240] width 914 height 552
click at [612, 226] on div "Độc quyền Eg: The company developed a proprietary software solution that gives …" at bounding box center [483, 192] width 262 height 117
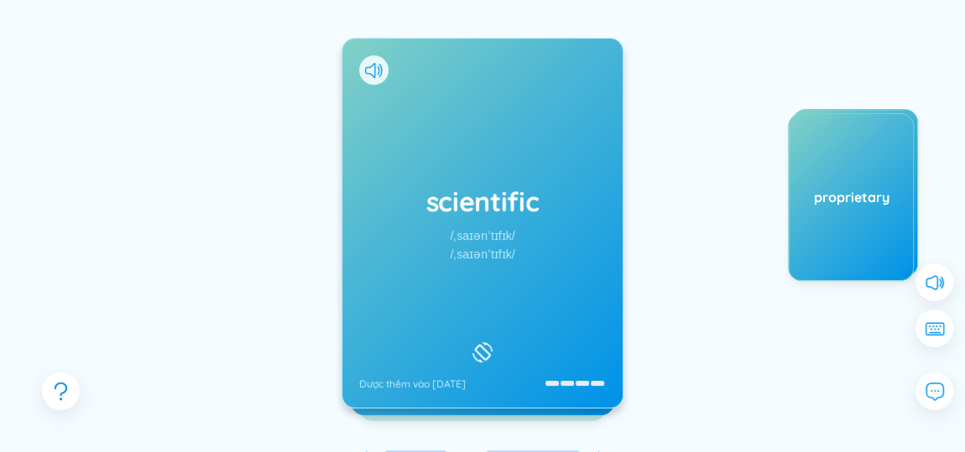
click at [835, 120] on div "proprietary" at bounding box center [851, 197] width 126 height 168
click at [409, 306] on div "scientific /ˌsaɪənˈtɪfɪk/ /ˌsaɪənˈtɪfɪk/ Được thêm vào 27/8/2025" at bounding box center [482, 223] width 280 height 369
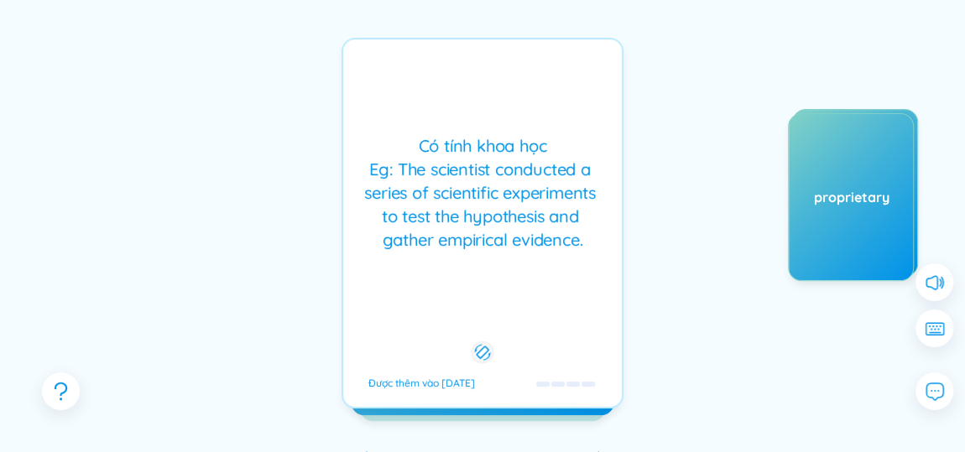
click at [409, 306] on div "Có tính khoa học Eg: The scientist conducted a series of scientific experiments…" at bounding box center [482, 223] width 282 height 371
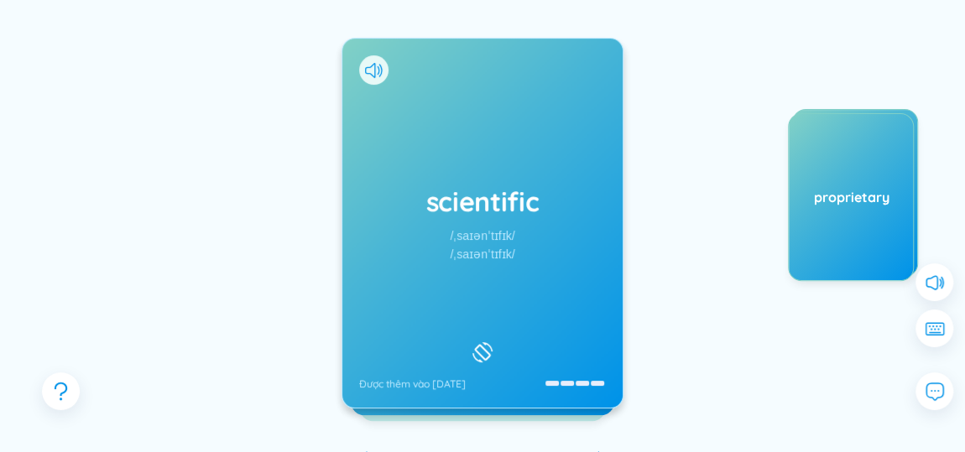
click at [409, 306] on div "scientific /ˌsaɪənˈtɪfɪk/ /ˌsaɪənˈtɪfɪk/ Được thêm vào 27/8/2025" at bounding box center [482, 223] width 280 height 369
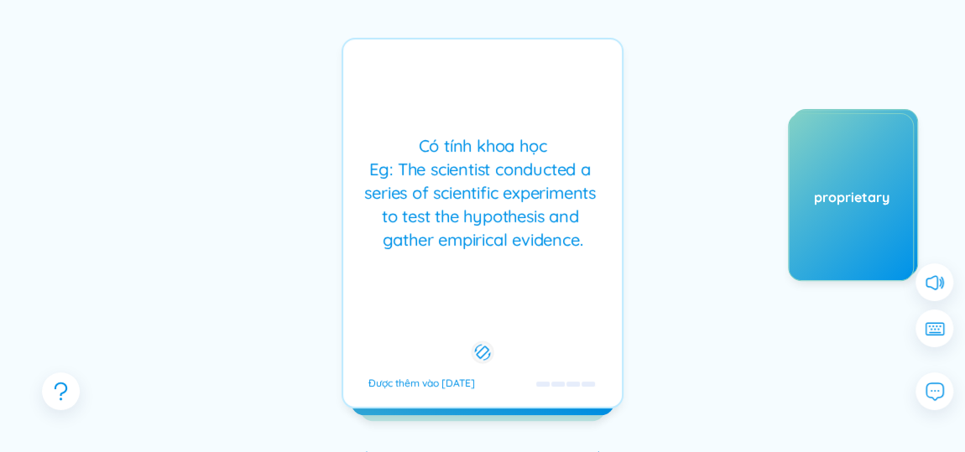
click at [474, 217] on div "Có tính khoa học Eg: The scientist conducted a series of scientific experiments…" at bounding box center [483, 192] width 262 height 117
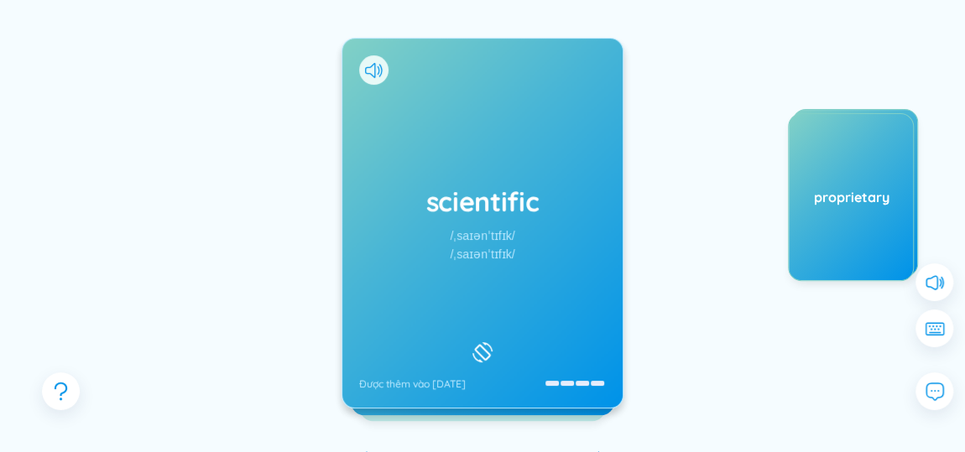
click at [474, 217] on h1 "scientific" at bounding box center [482, 201] width 247 height 37
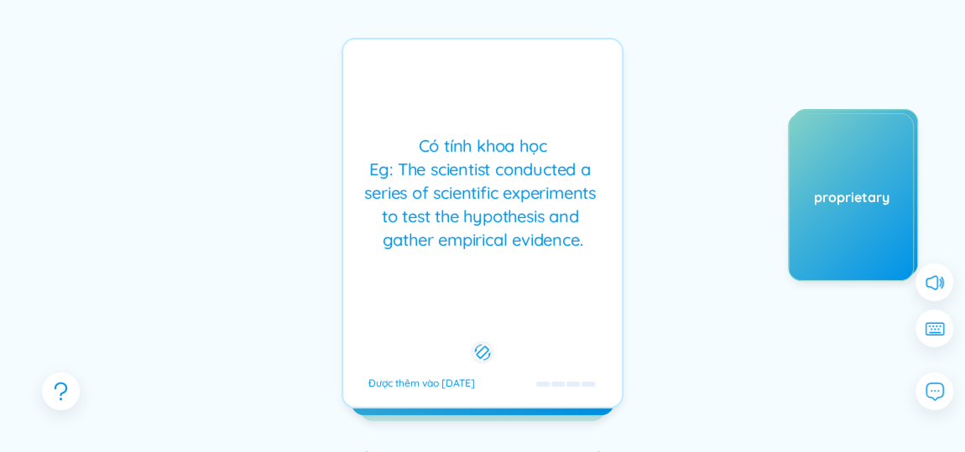
click at [838, 156] on div "proprietary" at bounding box center [851, 197] width 126 height 168
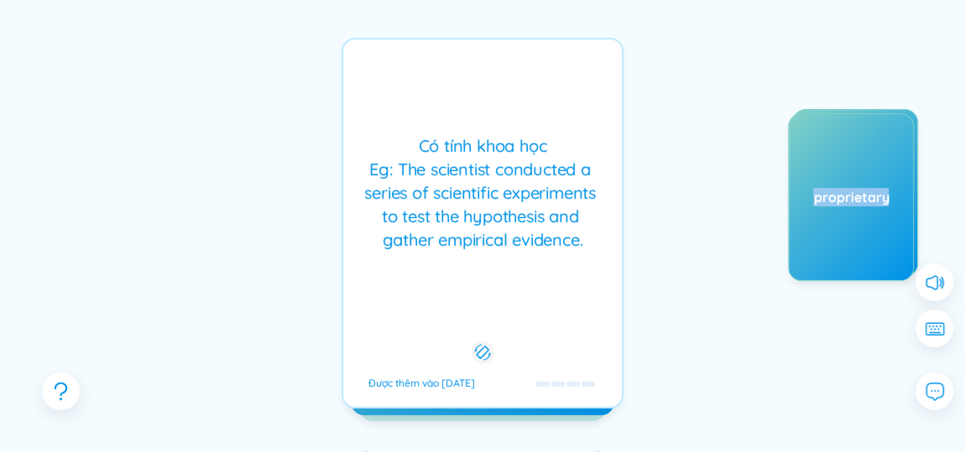
click at [703, 134] on div "holistic proprietary" at bounding box center [792, 277] width 252 height 336
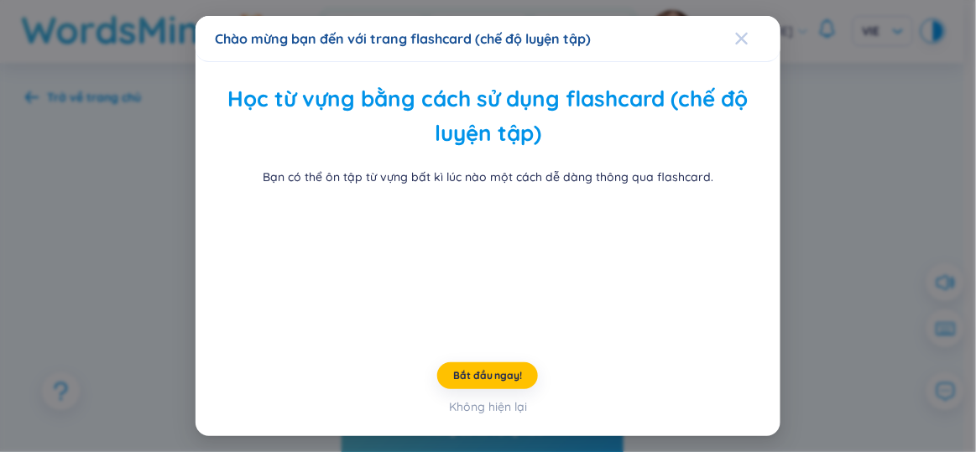
click at [736, 33] on icon "Close" at bounding box center [742, 39] width 12 height 12
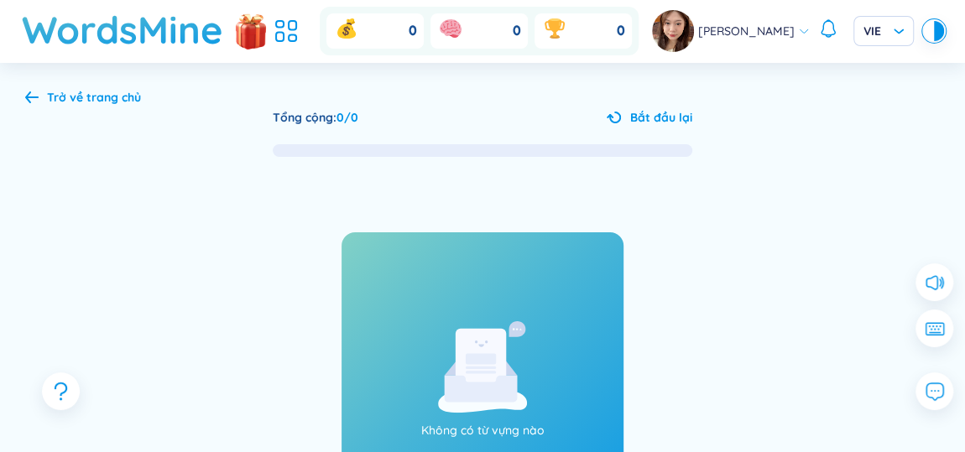
click at [512, 219] on div "Không có từ vựng nào CHỌN THÊM TỪ VỰNG" at bounding box center [482, 381] width 914 height 445
drag, startPoint x: 663, startPoint y: 222, endPoint x: 694, endPoint y: 122, distance: 104.5
click at [694, 122] on div "Tổng cộng : 0 / 0 Bắt đầu lại Không có từ vựng nào CHỌN THÊM TỪ VỰNG" at bounding box center [482, 355] width 914 height 495
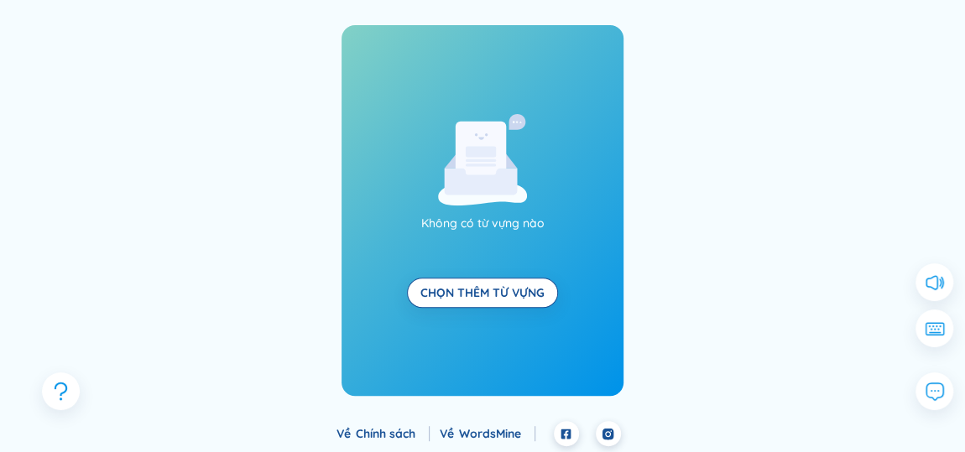
scroll to position [210, 0]
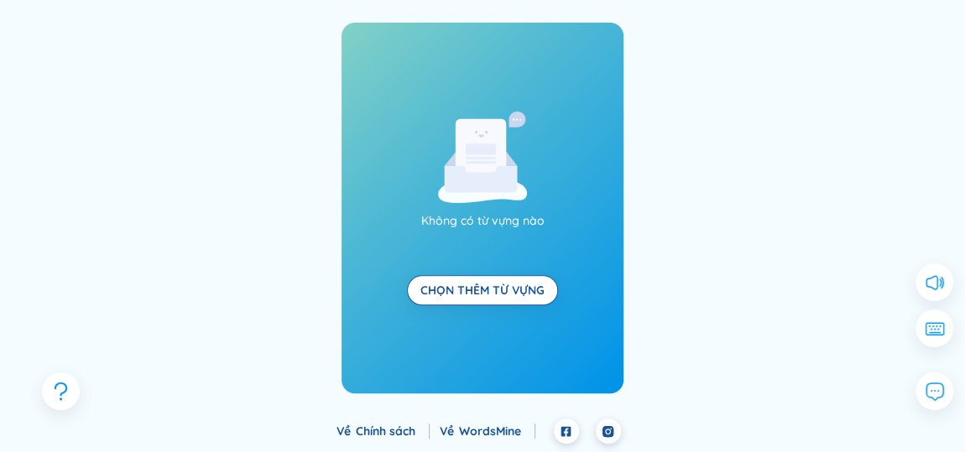
click at [451, 289] on link "CHỌN THÊM TỪ VỰNG" at bounding box center [482, 290] width 124 height 18
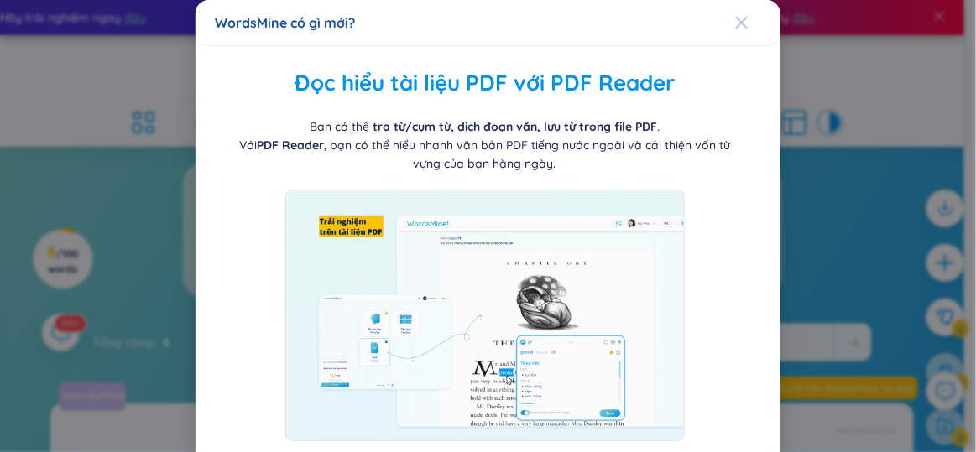
click at [737, 19] on icon "Close" at bounding box center [741, 22] width 13 height 13
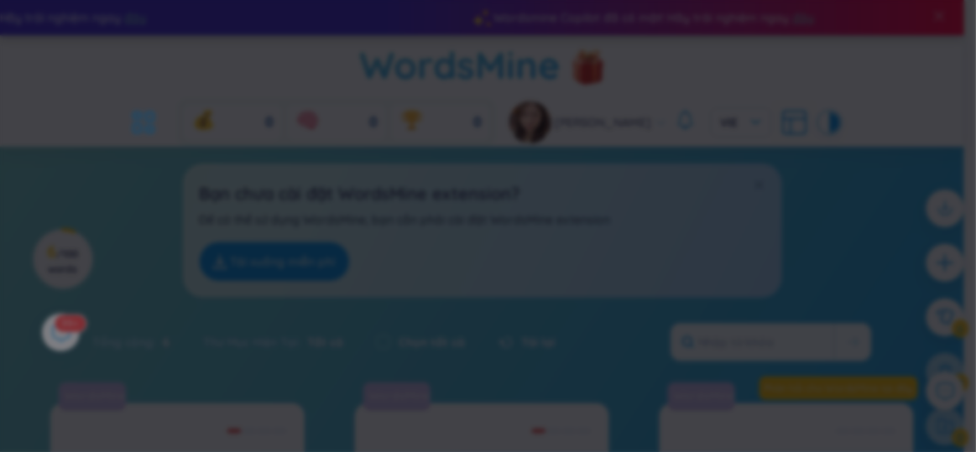
click at [737, 19] on span "Close" at bounding box center [757, 22] width 45 height 45
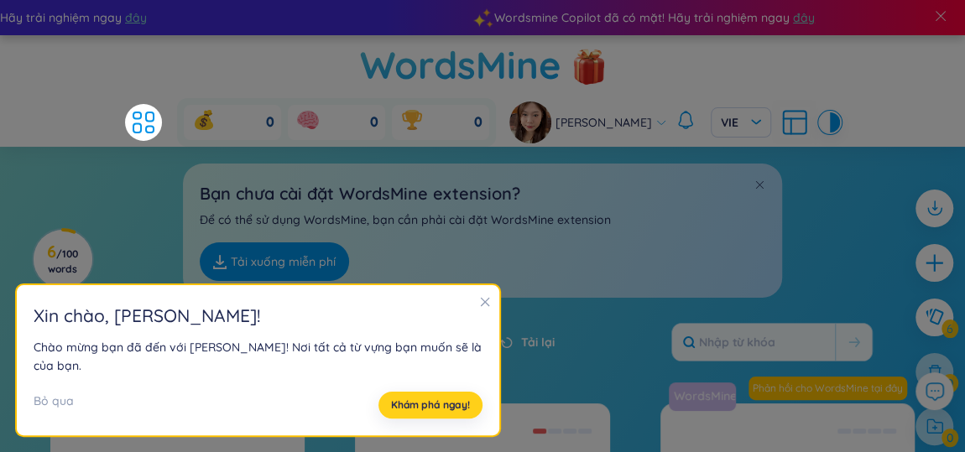
click at [408, 402] on span "Khám phá ngay!" at bounding box center [430, 404] width 79 height 13
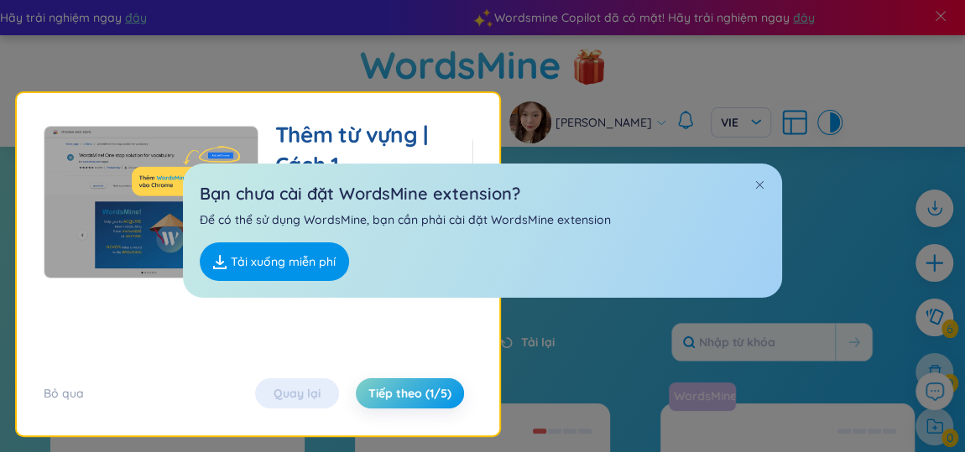
click at [766, 164] on div "Bạn chưa cài đặt WordsMine extension? Để có thể sử dụng WordsMine, bạn cần phải…" at bounding box center [482, 231] width 599 height 134
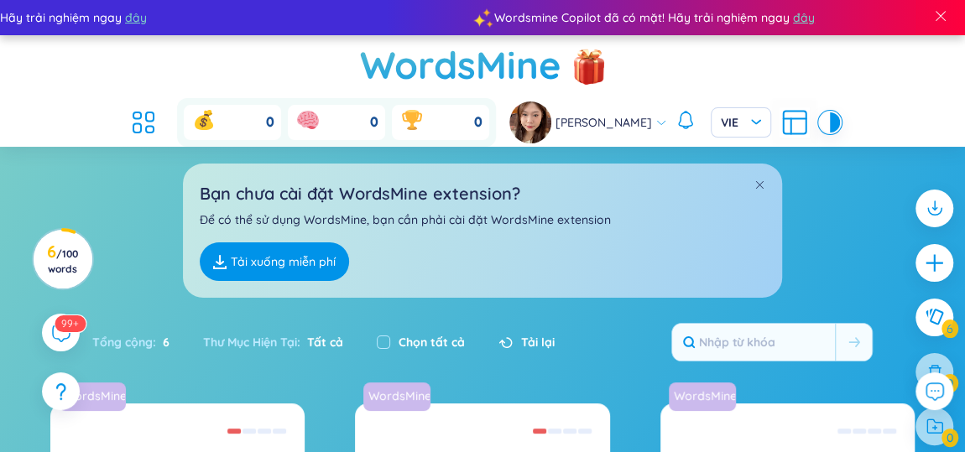
click at [847, 147] on div "Bạn chưa cài đặt WordsMine extension? Để có thể sử dụng WordsMine, bạn cần phải…" at bounding box center [482, 222] width 965 height 151
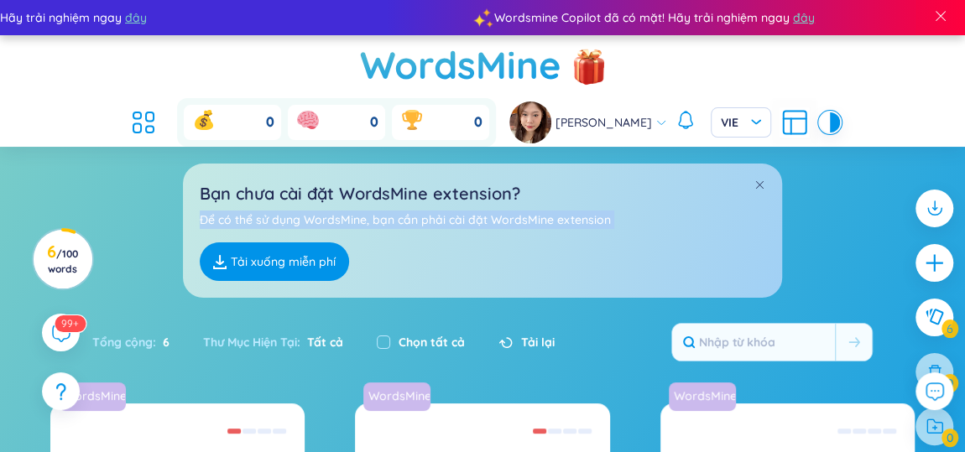
drag, startPoint x: 829, startPoint y: 208, endPoint x: 877, endPoint y: 100, distance: 118.7
click at [877, 147] on div "Bạn chưa cài đặt WordsMine extension? Để có thể sử dụng WordsMine, bạn cần phải…" at bounding box center [482, 222] width 965 height 151
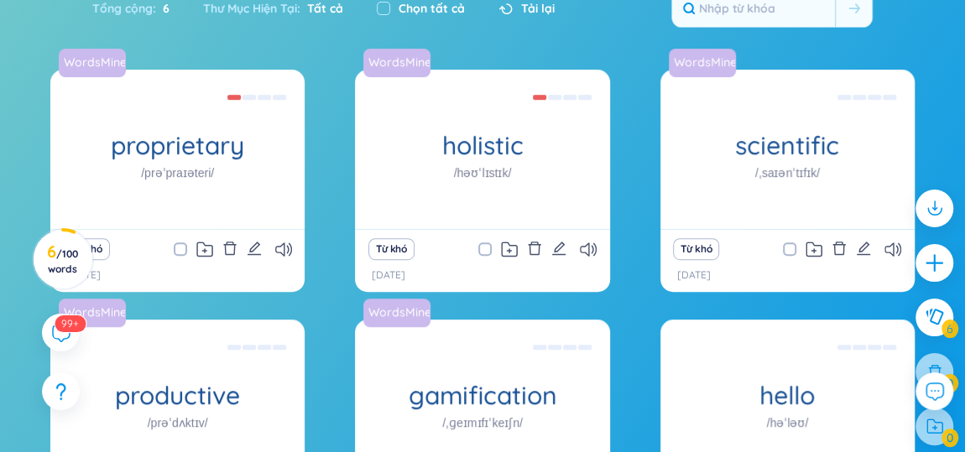
scroll to position [341, 0]
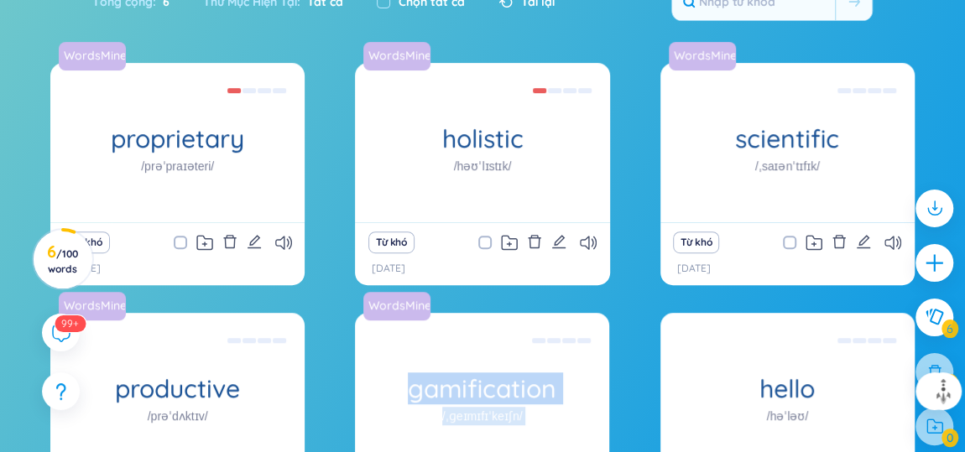
drag, startPoint x: 546, startPoint y: 320, endPoint x: 617, endPoint y: 257, distance: 95.0
click at [617, 257] on div "WordsMine proprietary /prəˈpraɪəteri/ Độc quyền Eg: The company developed a pro…" at bounding box center [482, 309] width 864 height 493
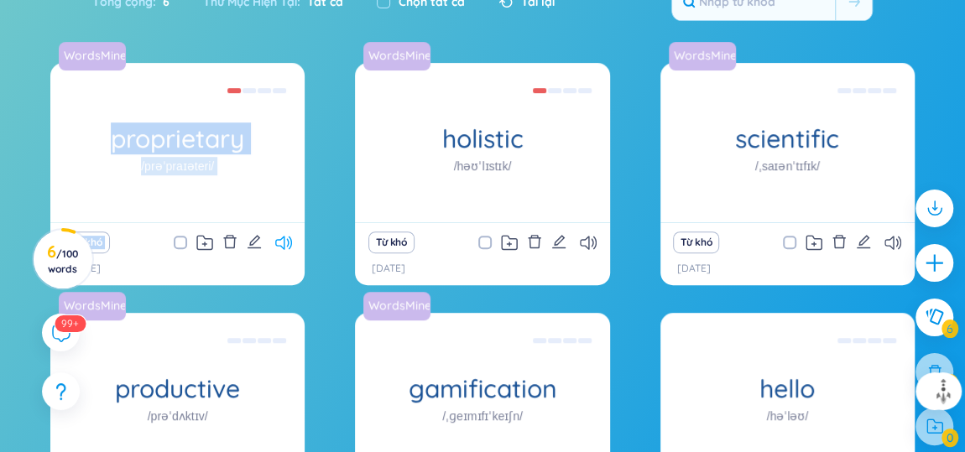
drag, startPoint x: 305, startPoint y: 172, endPoint x: 283, endPoint y: 199, distance: 35.1
click at [283, 199] on div "WordsMine proprietary /prəˈpraɪəteri/ Độc quyền Eg: The company developed a pro…" at bounding box center [482, 309] width 864 height 493
click at [283, 236] on icon at bounding box center [283, 243] width 17 height 14
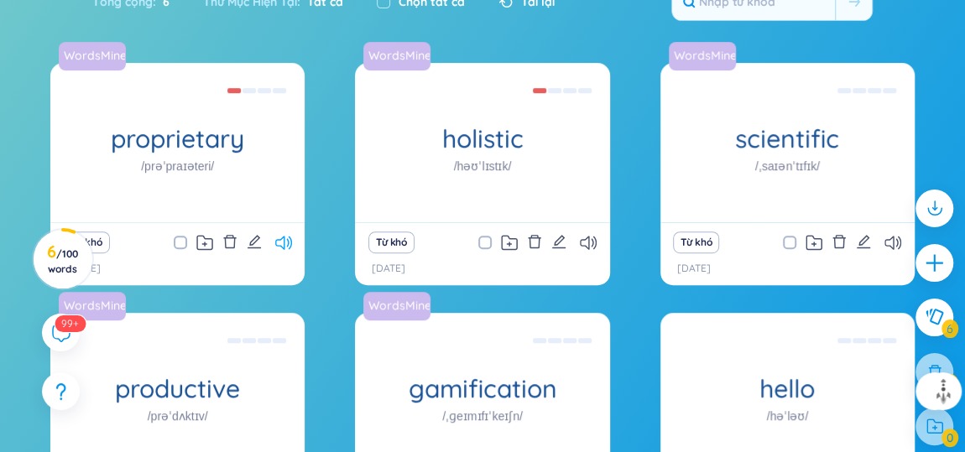
click at [283, 236] on icon at bounding box center [283, 243] width 17 height 14
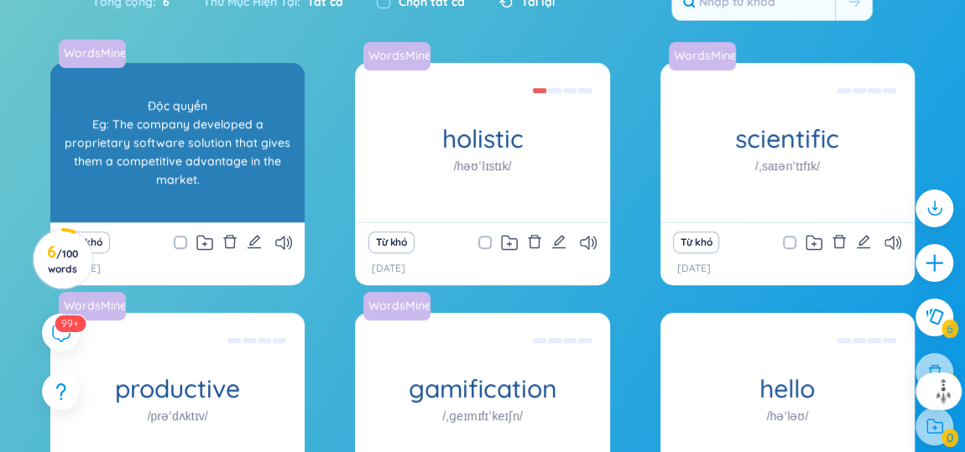
click at [236, 111] on div "Độc quyền Eg: The company developed a proprietary software solution that gives …" at bounding box center [177, 142] width 237 height 151
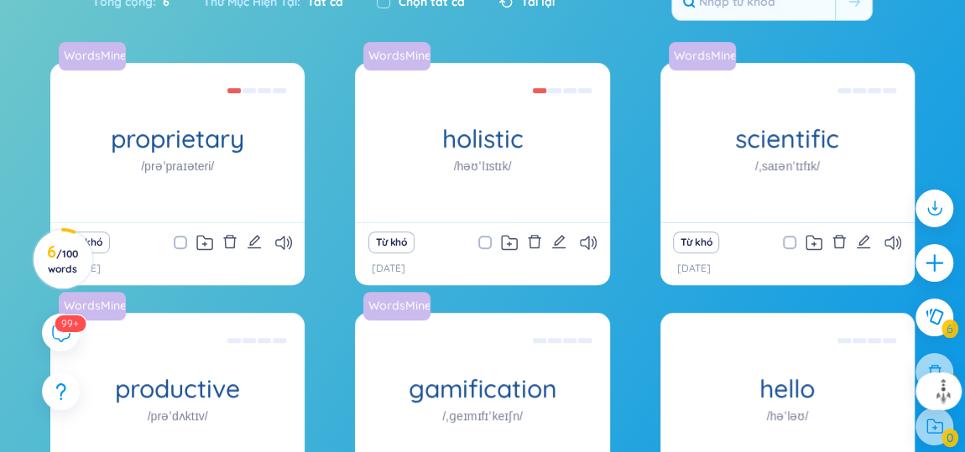
click at [581, 231] on div "Từ khó" at bounding box center [481, 242] width 237 height 23
click at [585, 236] on icon at bounding box center [588, 243] width 17 height 14
click at [888, 236] on icon at bounding box center [892, 243] width 17 height 14
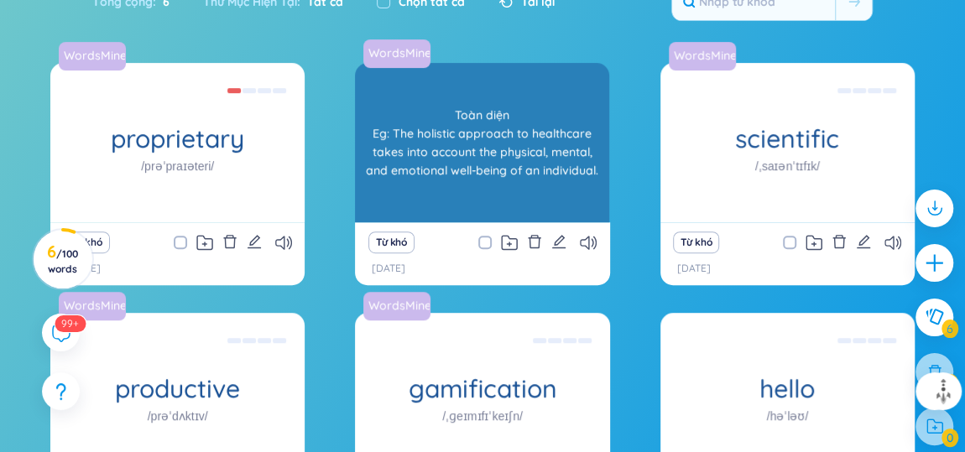
click at [564, 135] on div "Toàn diện Eg: The holistic approach to healthcare takes into account the physic…" at bounding box center [481, 142] width 237 height 151
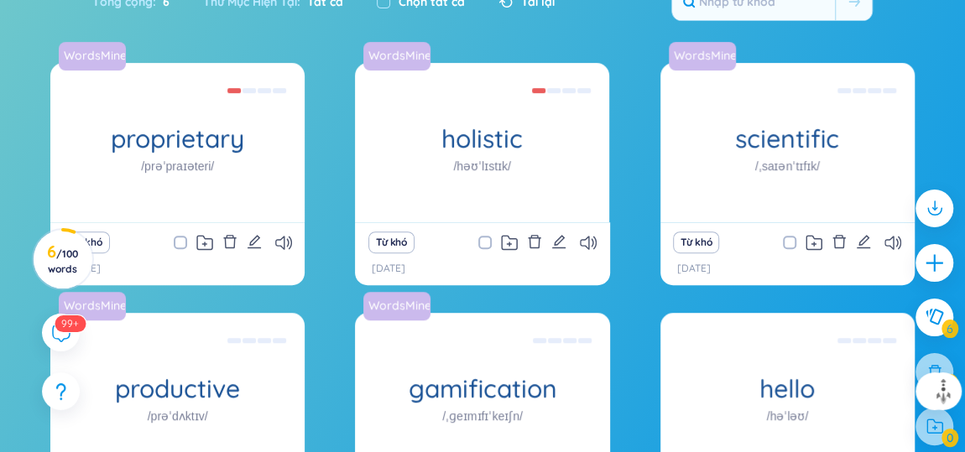
click at [590, 231] on div "Từ khó" at bounding box center [481, 242] width 237 height 23
click at [590, 236] on icon at bounding box center [588, 243] width 17 height 14
click at [894, 236] on icon at bounding box center [892, 243] width 17 height 14
click at [897, 236] on icon at bounding box center [892, 243] width 17 height 14
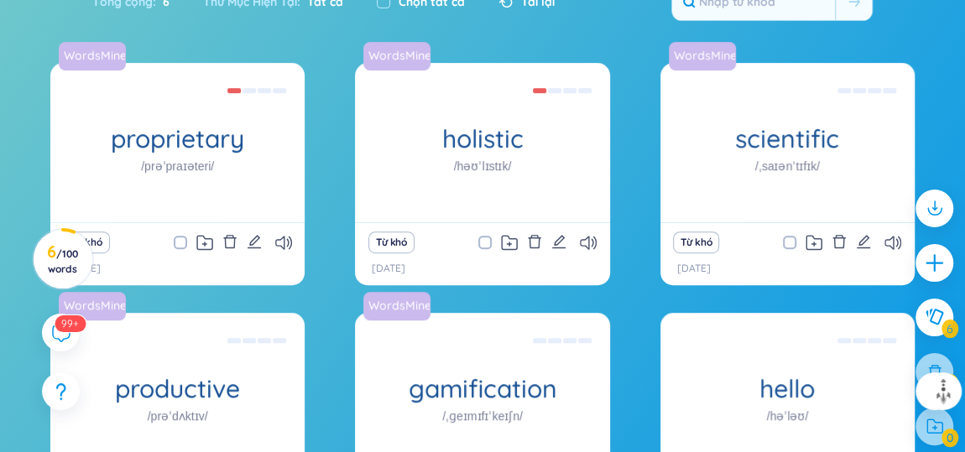
click at [628, 357] on div "WordsMine proprietary /prəˈpraɪəteri/ Độc quyền Eg: The company developed a pro…" at bounding box center [482, 309] width 864 height 493
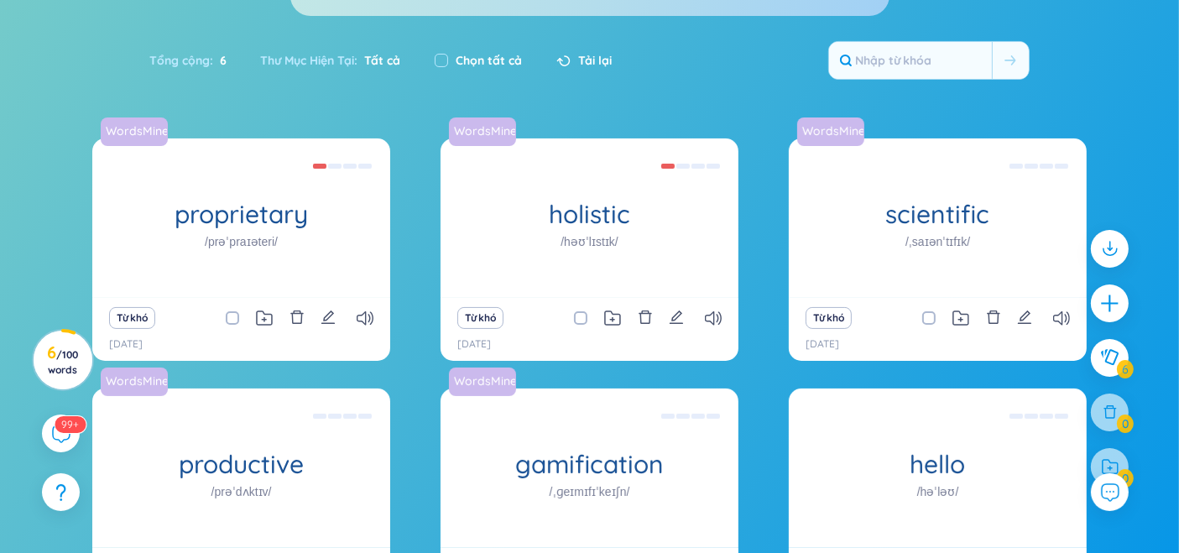
scroll to position [378, 0]
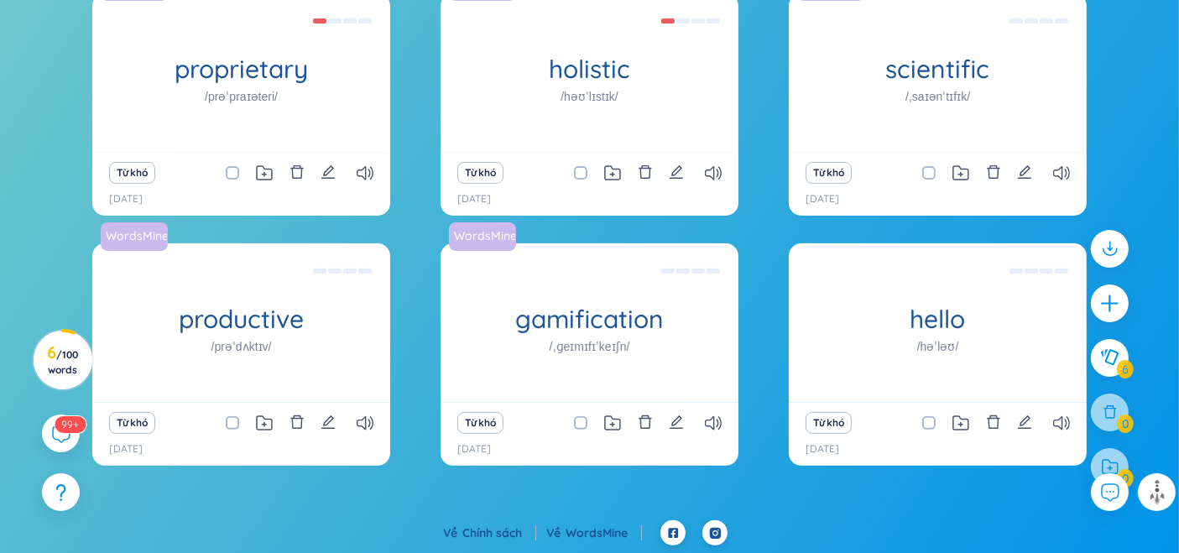
click at [964, 405] on div "WordsMine proprietary /prəˈpraɪəteri/ Độc quyền Eg: The company developed a pro…" at bounding box center [589, 256] width 1179 height 527
click at [65, 360] on span "/ 100 words" at bounding box center [63, 362] width 30 height 28
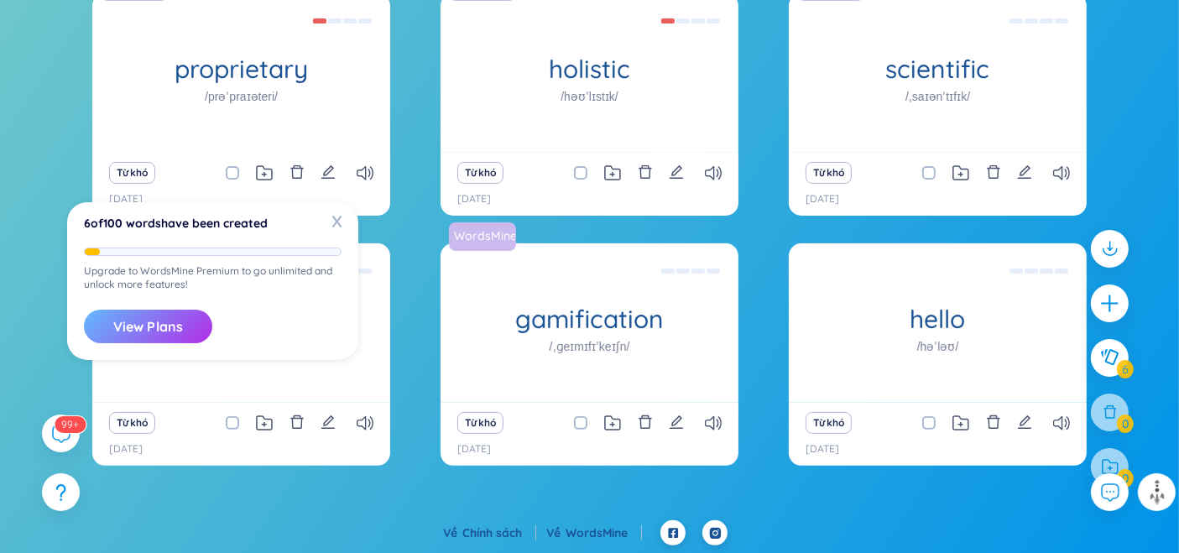
click at [124, 341] on button "View Plans" at bounding box center [148, 327] width 128 height 34
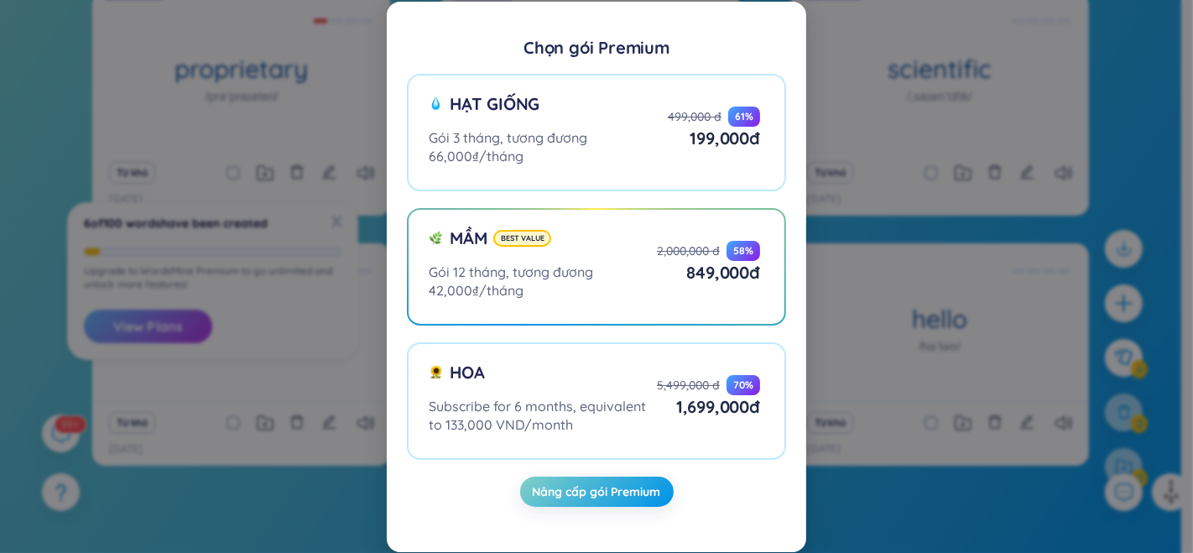
click at [124, 341] on div "Chọn gói Premium Hạt giống Gói 3 tháng, tương đương 66,000₫/tháng 499,000 đ 61 …" at bounding box center [596, 276] width 1193 height 553
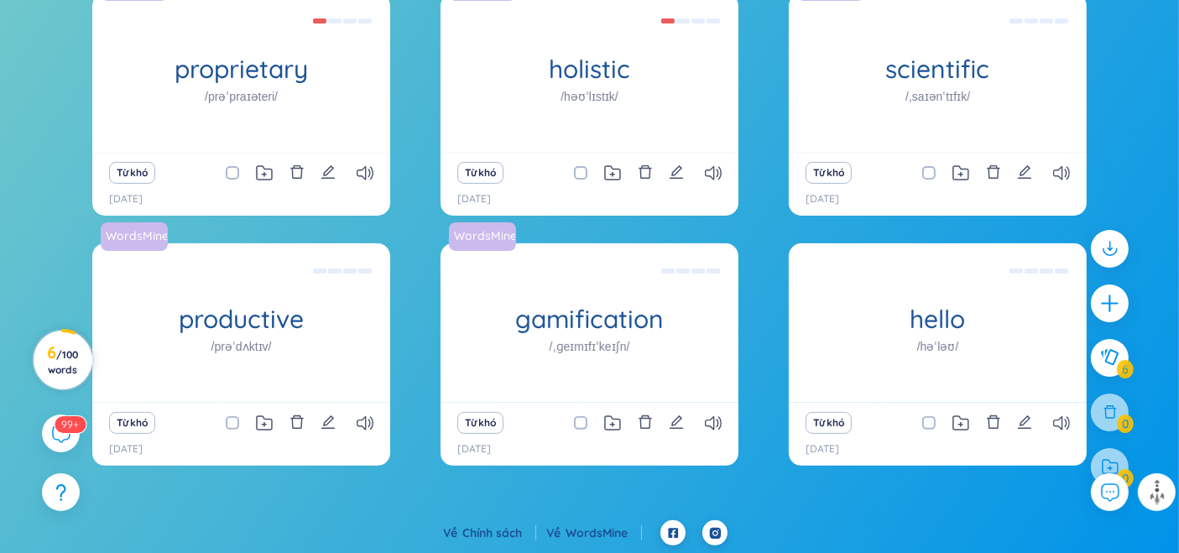
click at [90, 348] on circle at bounding box center [63, 360] width 59 height 59
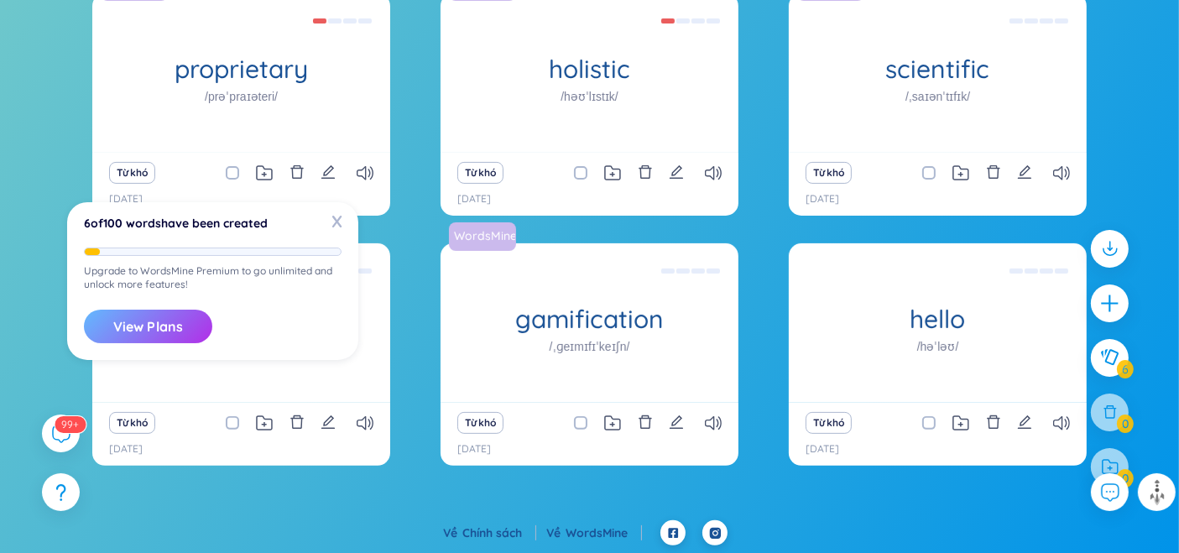
click at [127, 335] on button "View Plans" at bounding box center [148, 327] width 128 height 34
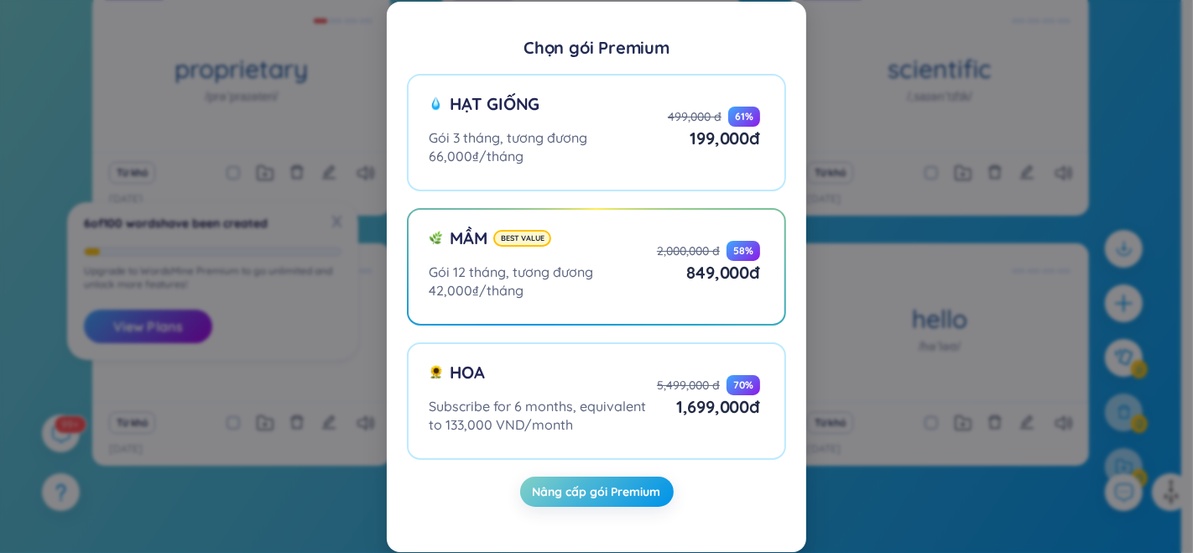
click at [193, 226] on div "Chọn gói Premium Hạt giống Gói 3 tháng, tương đương 66,000₫/tháng 499,000 đ 61 …" at bounding box center [596, 276] width 1193 height 553
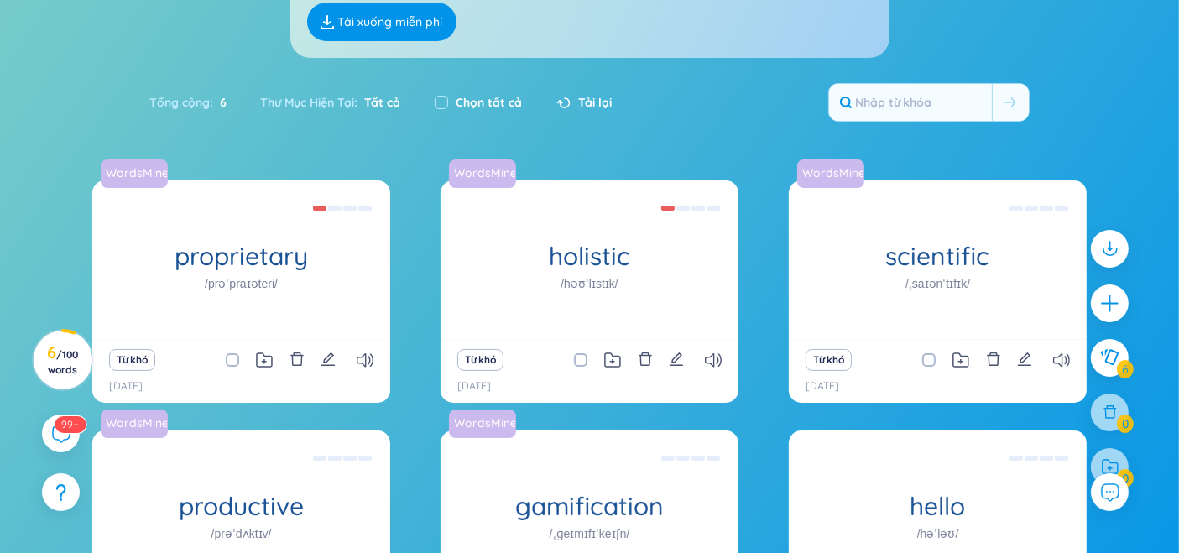
scroll to position [0, 0]
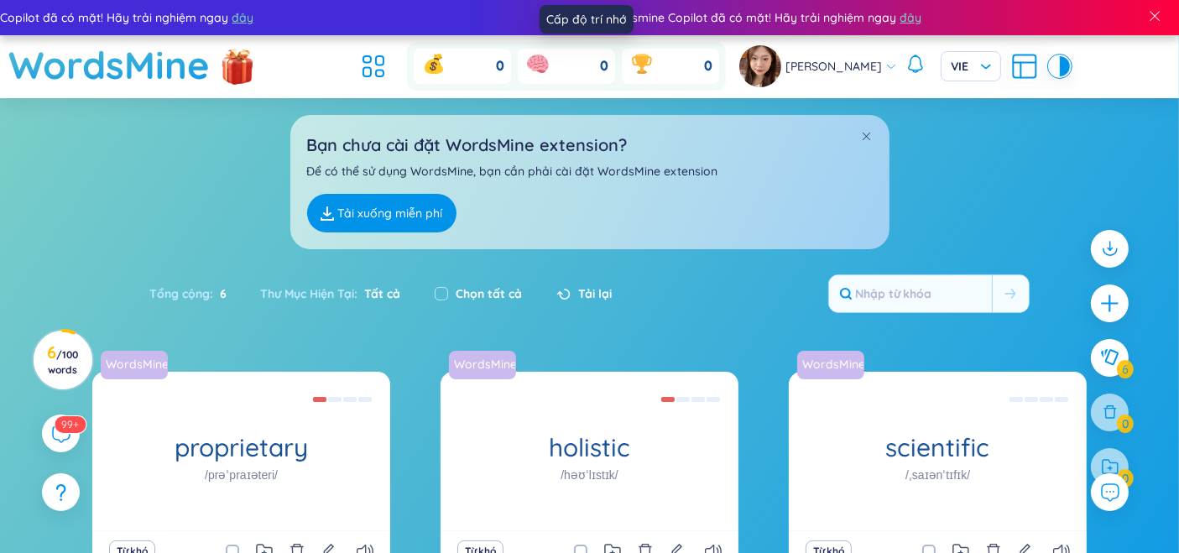
click at [549, 53] on icon at bounding box center [537, 63] width 27 height 27
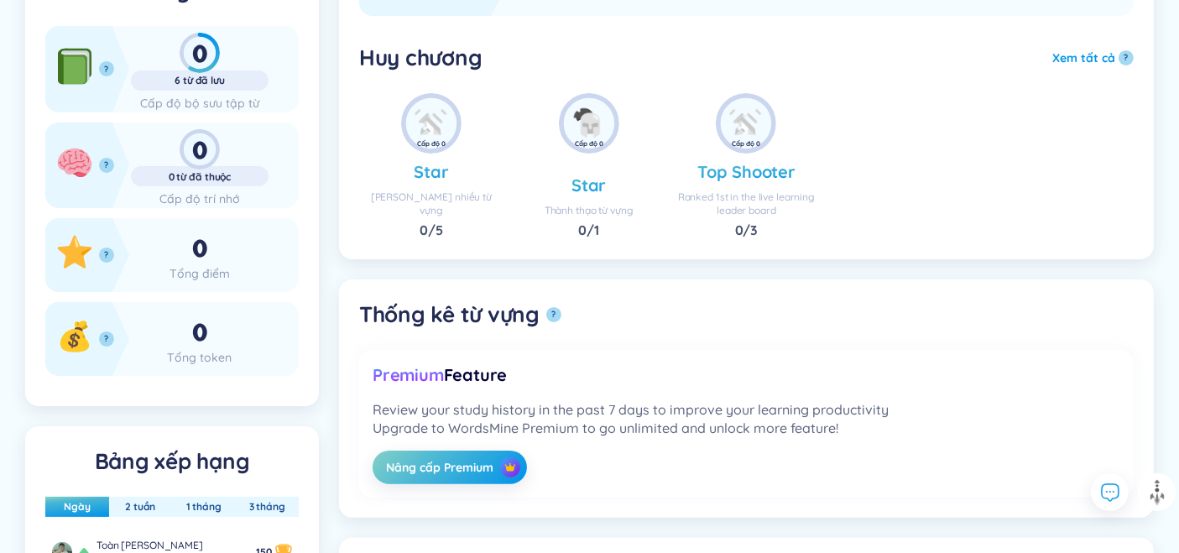
scroll to position [447, 0]
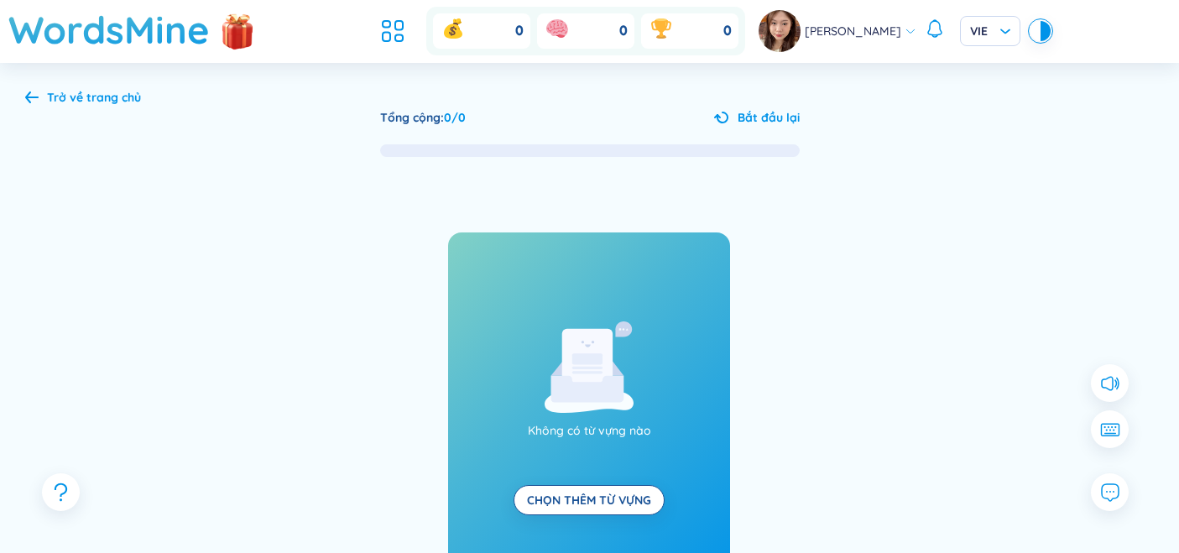
scroll to position [112, 0]
